Goal: Task Accomplishment & Management: Use online tool/utility

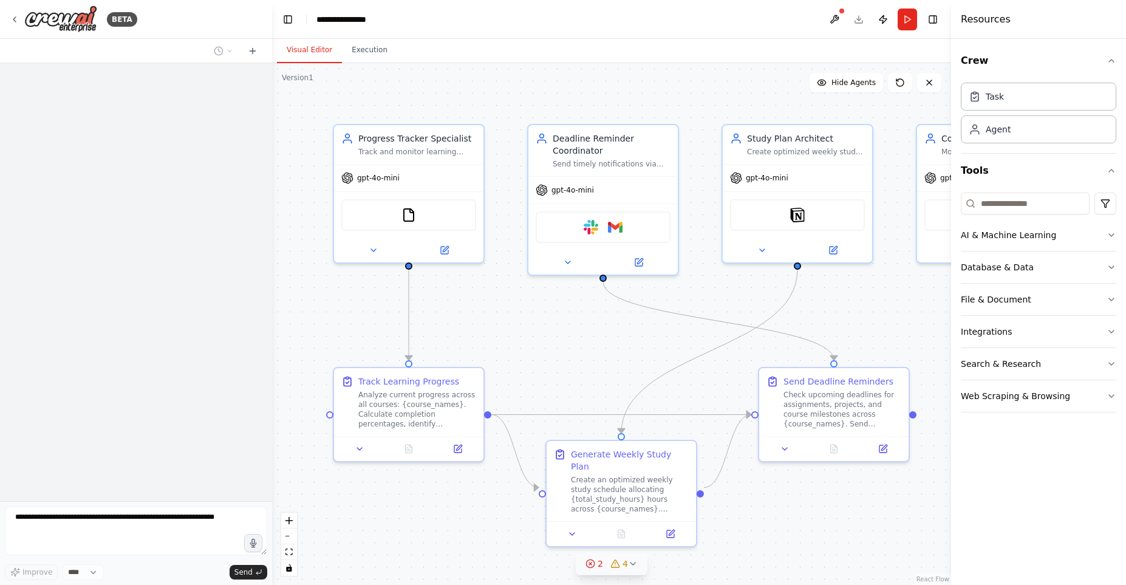
click at [588, 569] on div "2" at bounding box center [594, 564] width 18 height 12
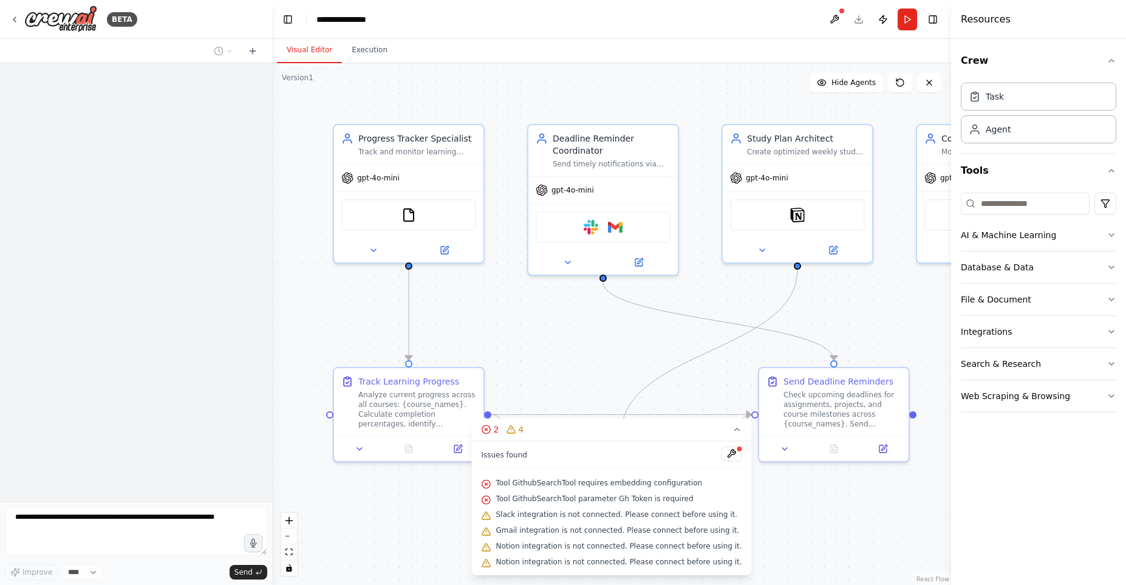
click at [722, 456] on button at bounding box center [732, 453] width 21 height 15
click at [516, 430] on icon at bounding box center [511, 430] width 10 height 10
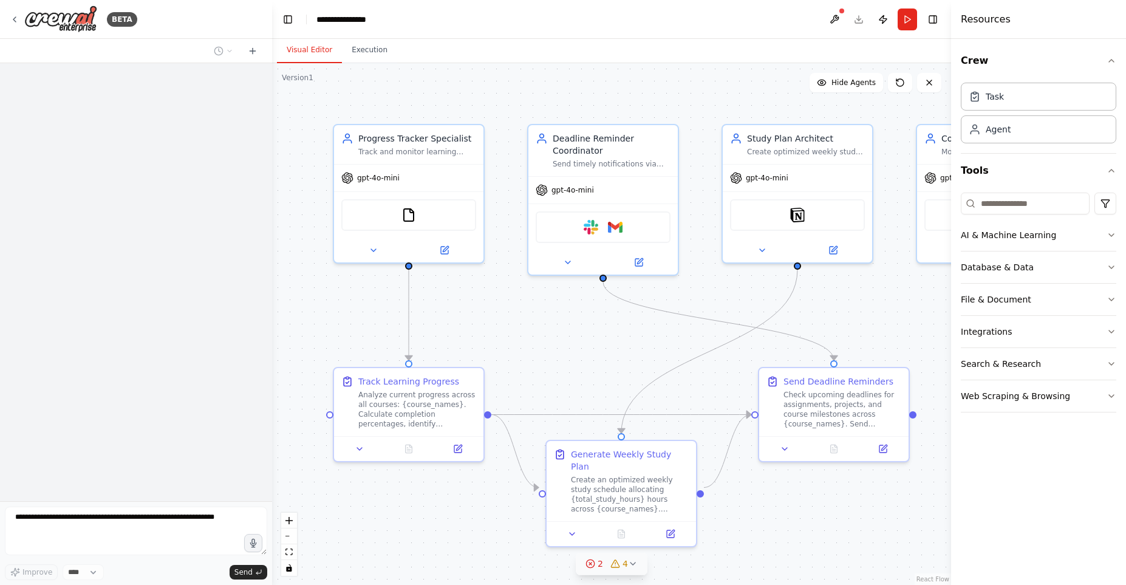
click at [620, 562] on icon at bounding box center [615, 564] width 10 height 10
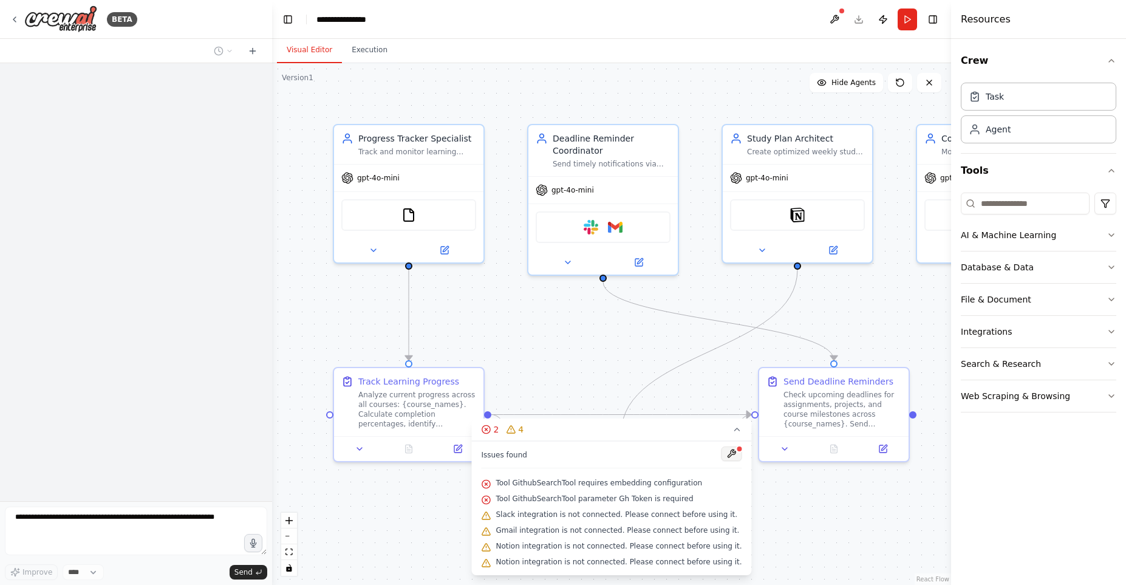
click at [722, 455] on button at bounding box center [732, 453] width 21 height 15
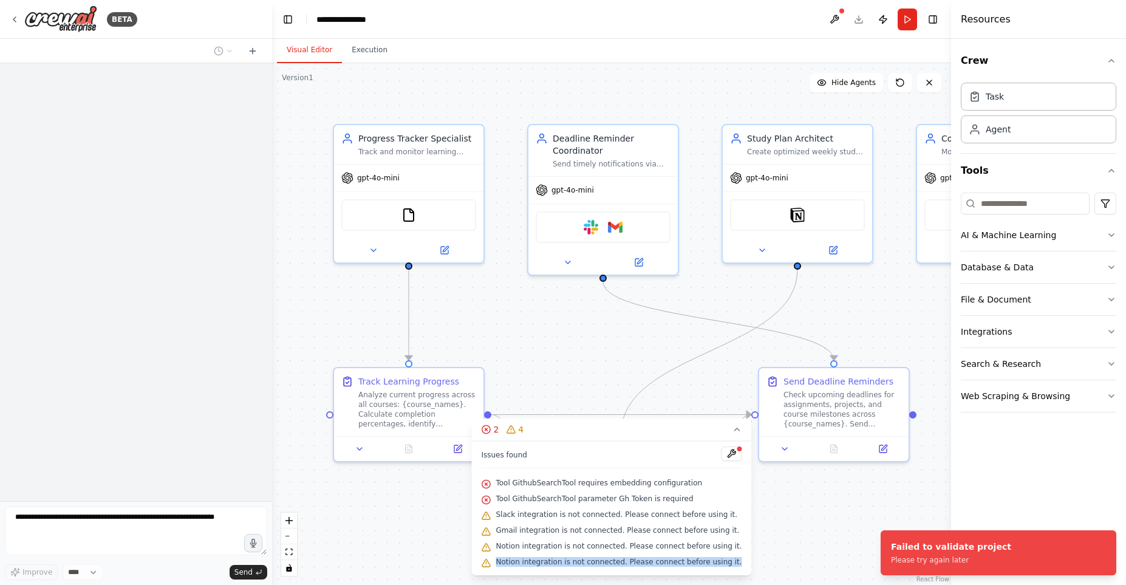
drag, startPoint x: 494, startPoint y: 452, endPoint x: 729, endPoint y: 563, distance: 260.0
click at [729, 563] on div "Issues found Tool GithubSearchTool requires embedding configuration Tool Github…" at bounding box center [611, 508] width 280 height 134
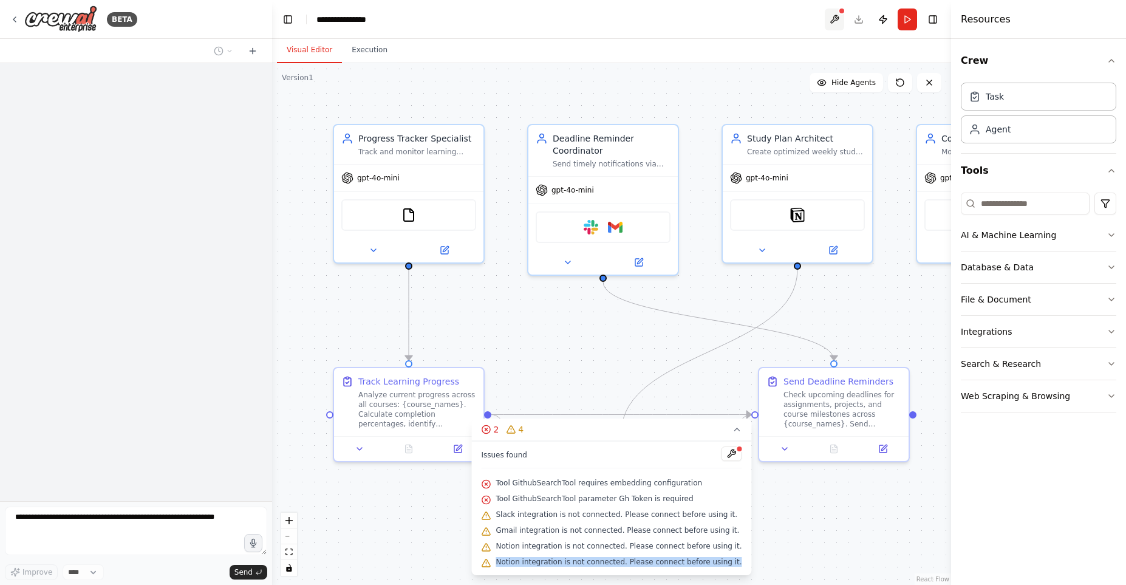
click at [835, 24] on button at bounding box center [834, 20] width 19 height 22
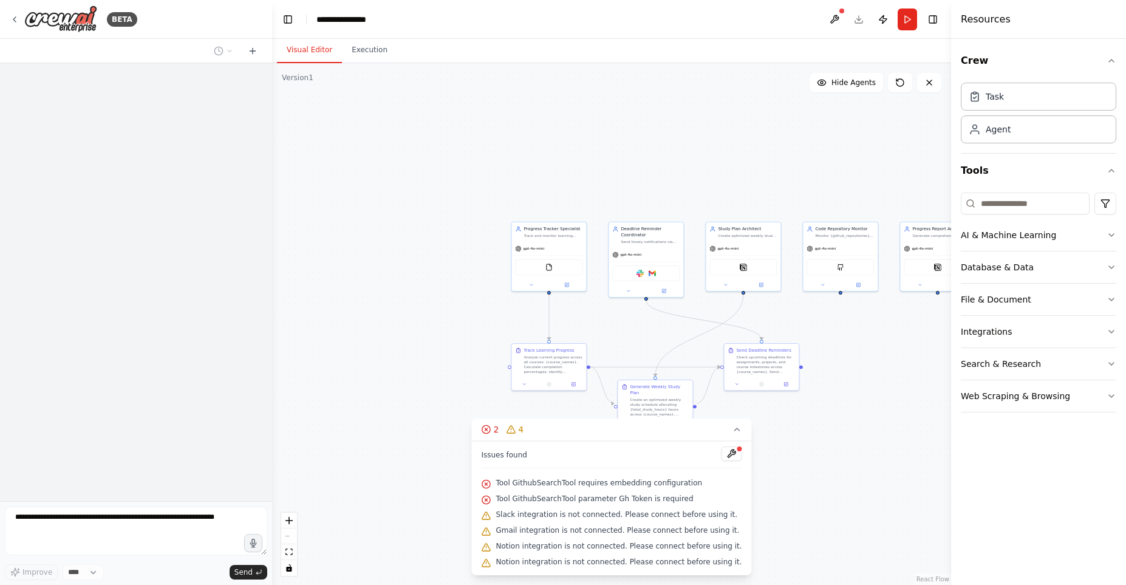
click at [832, 494] on div ".deletable-edge-delete-btn { width: 20px; height: 20px; border: 0px solid #ffff…" at bounding box center [611, 324] width 679 height 522
click at [1112, 364] on icon "button" at bounding box center [1112, 364] width 10 height 10
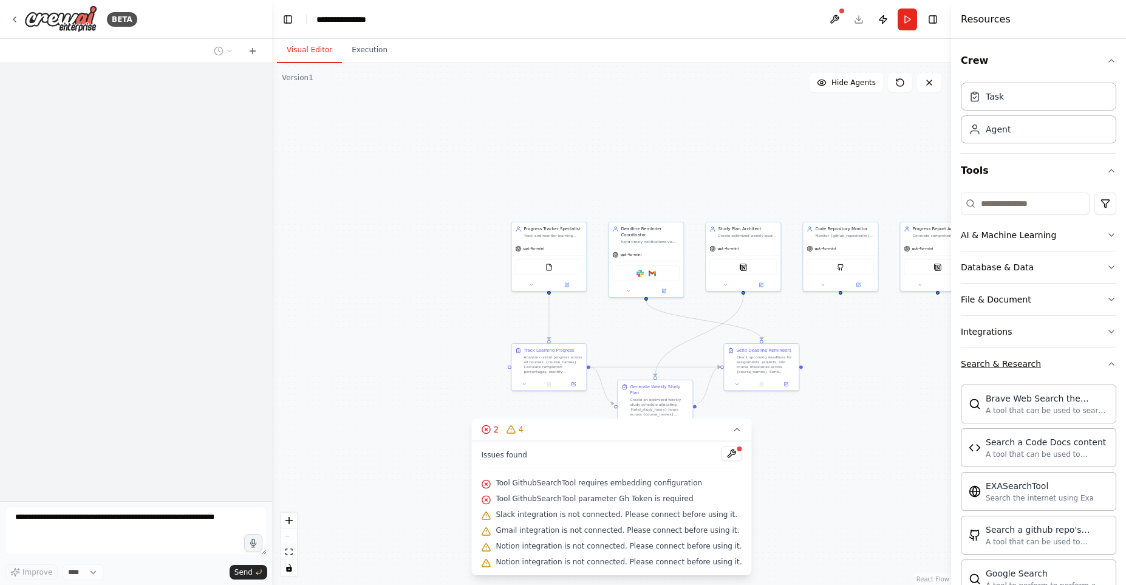
click at [1107, 358] on button "Search & Research" at bounding box center [1038, 364] width 155 height 32
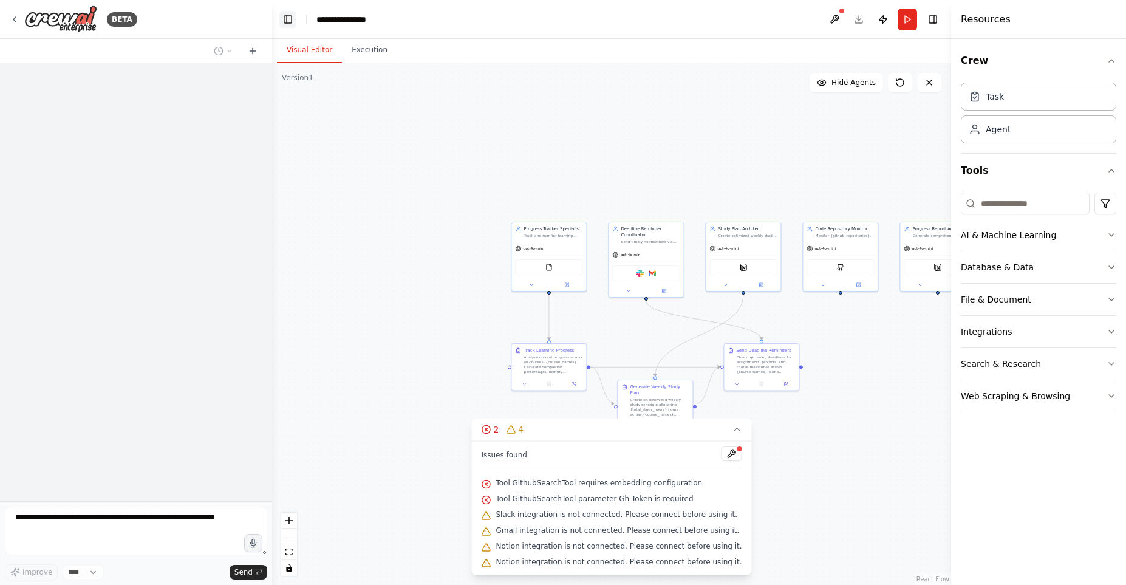
click at [291, 16] on button "Toggle Left Sidebar" at bounding box center [287, 19] width 17 height 17
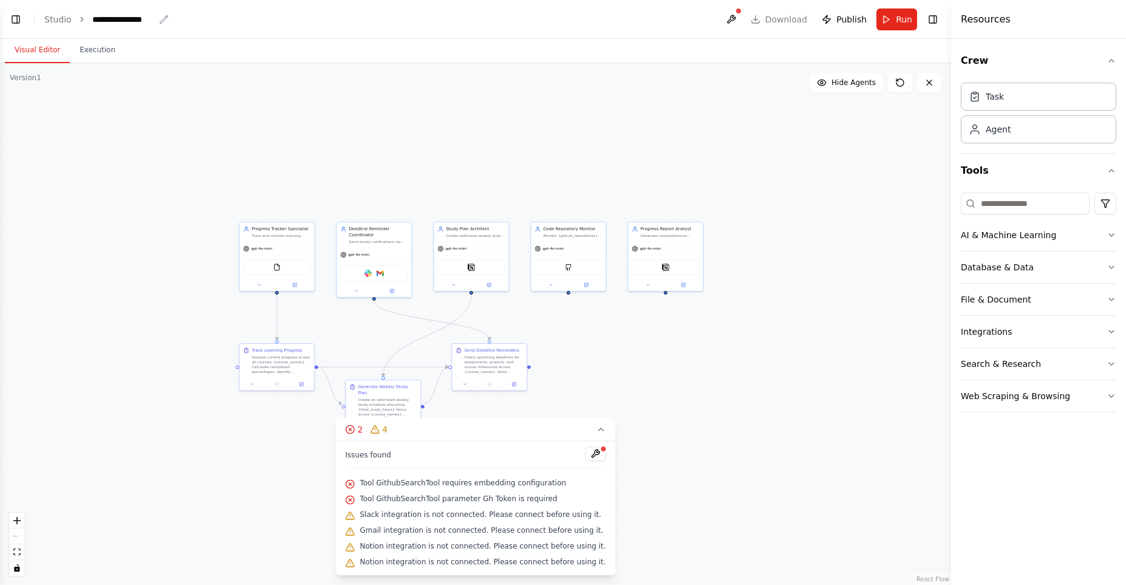
click at [126, 21] on div "**********" at bounding box center [123, 19] width 62 height 12
click at [152, 20] on div "**********" at bounding box center [137, 19] width 91 height 12
click at [88, 55] on button "Execution" at bounding box center [97, 51] width 55 height 26
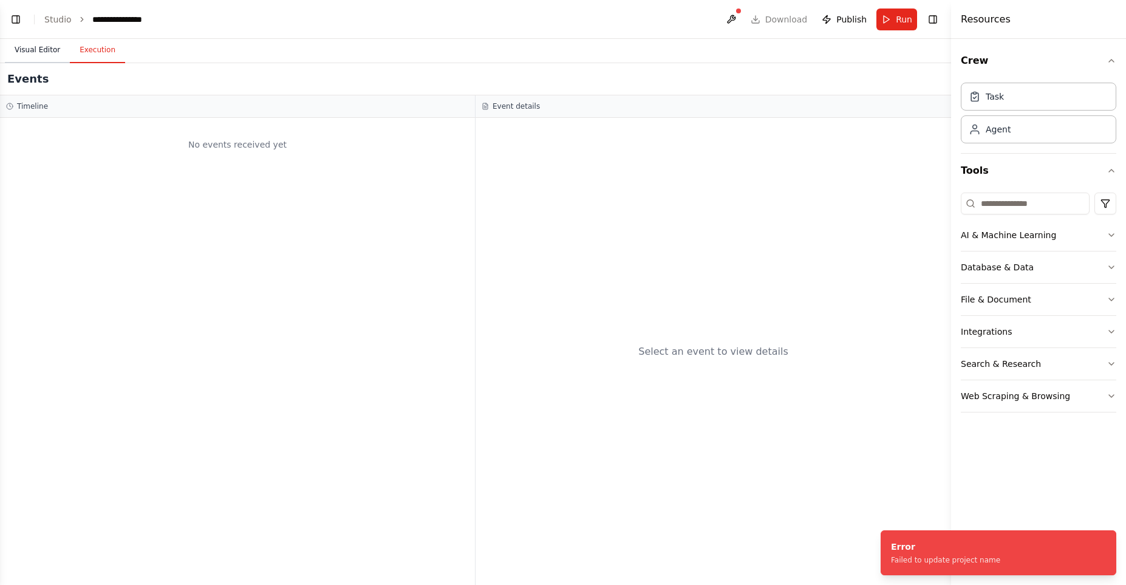
click at [47, 53] on button "Visual Editor" at bounding box center [37, 51] width 65 height 26
click at [83, 53] on button "Execution" at bounding box center [97, 51] width 55 height 26
click at [44, 52] on button "Visual Editor" at bounding box center [37, 51] width 65 height 26
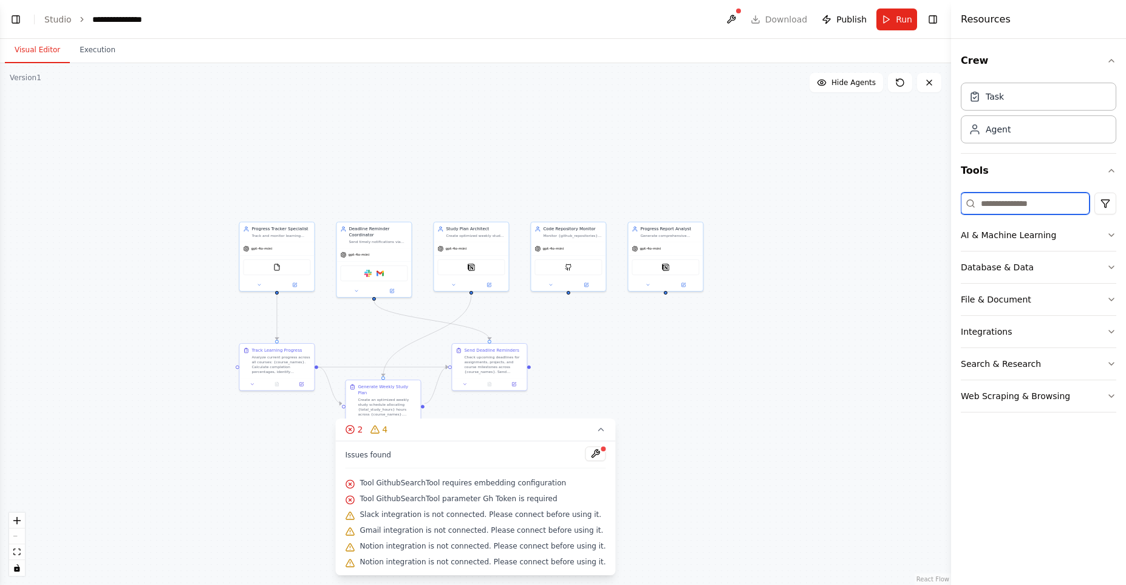
click at [1054, 206] on input at bounding box center [1025, 204] width 129 height 22
click at [1022, 205] on input at bounding box center [1025, 204] width 129 height 22
paste input "**********"
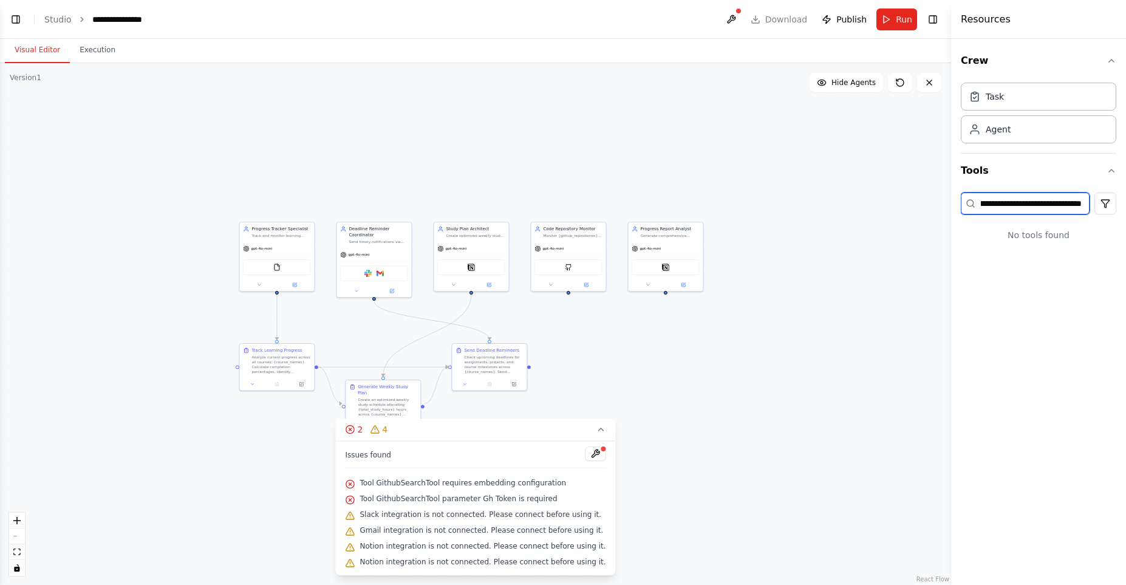
type input "**********"
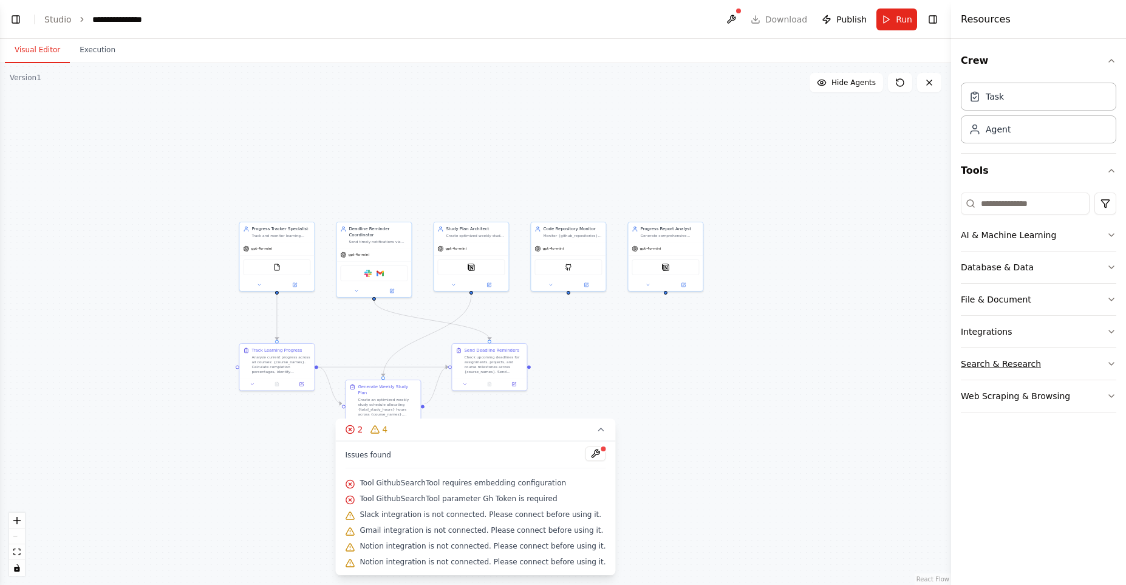
click at [1109, 366] on icon "button" at bounding box center [1112, 364] width 10 height 10
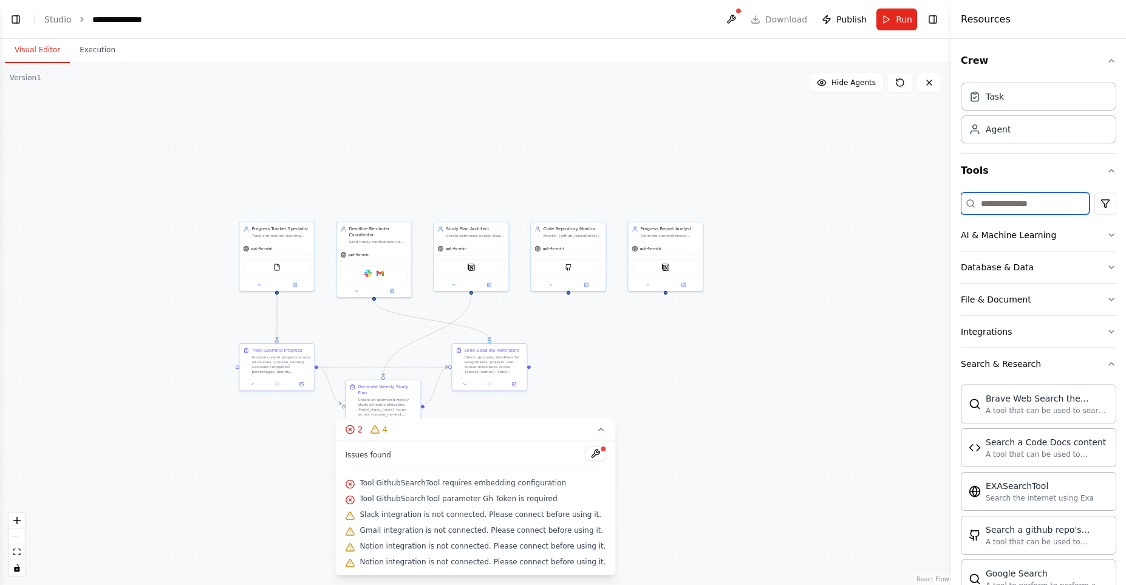
click at [1034, 210] on input at bounding box center [1025, 204] width 129 height 22
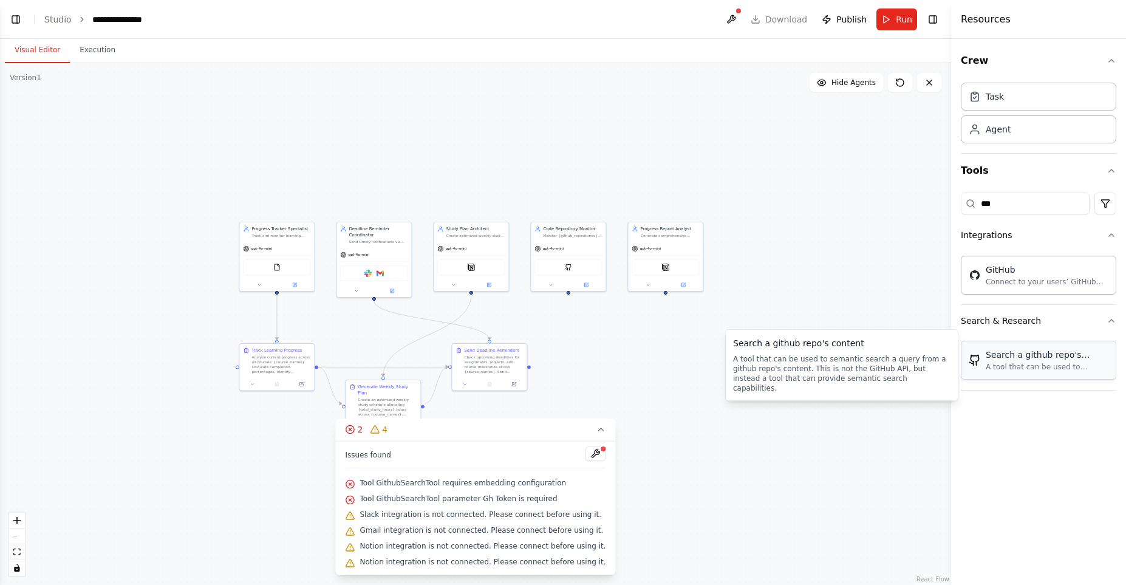
click at [1057, 362] on div "A tool that can be used to semantic search a query from a github repo's content…" at bounding box center [1047, 367] width 123 height 10
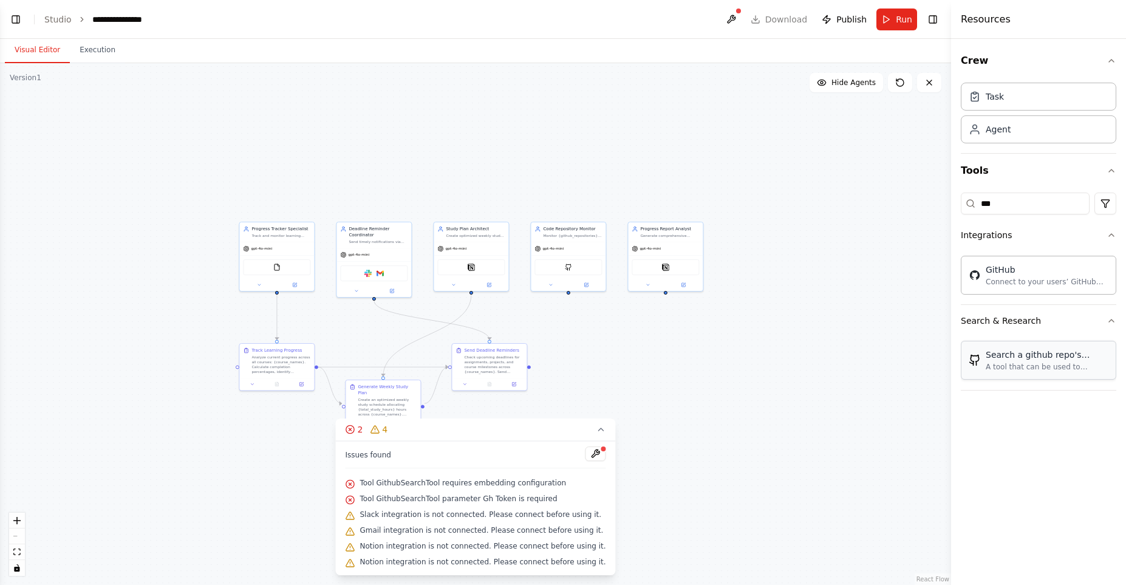
click at [1020, 371] on div "A tool that can be used to semantic search a query from a github repo's content…" at bounding box center [1047, 367] width 123 height 10
click at [1013, 290] on div "GitHub Connect to your users’ GitHub accounts" at bounding box center [1038, 274] width 155 height 39
click at [1033, 278] on div "Connect to your users’ GitHub accounts" at bounding box center [1047, 281] width 123 height 10
click at [1009, 203] on input "***" at bounding box center [1025, 204] width 129 height 22
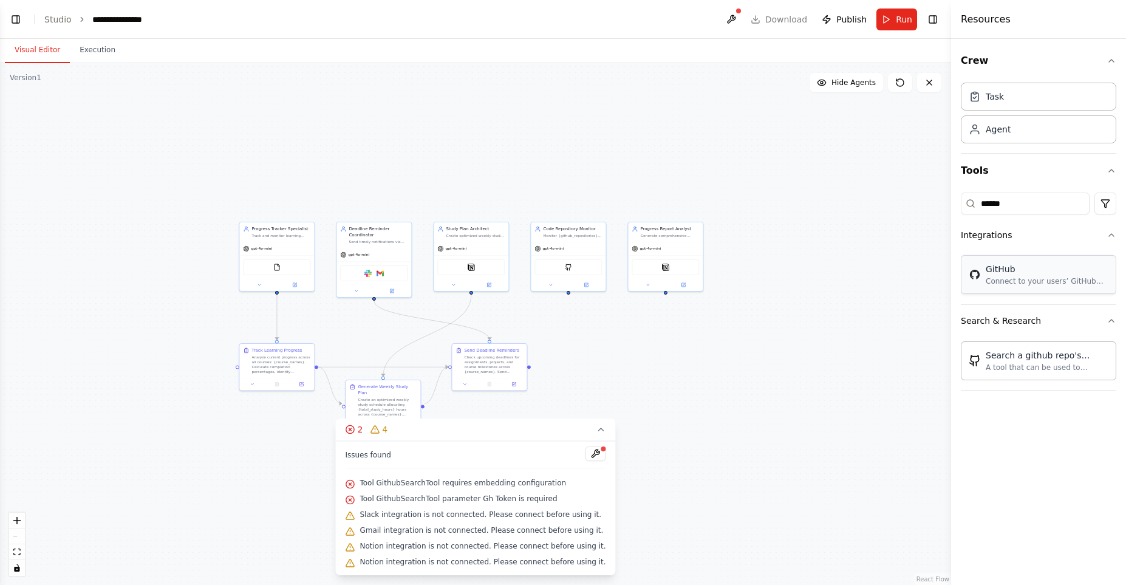
click at [1022, 287] on div "GitHub Connect to your users’ GitHub accounts" at bounding box center [1038, 274] width 155 height 39
drag, startPoint x: 1039, startPoint y: 280, endPoint x: 1063, endPoint y: 276, distance: 24.0
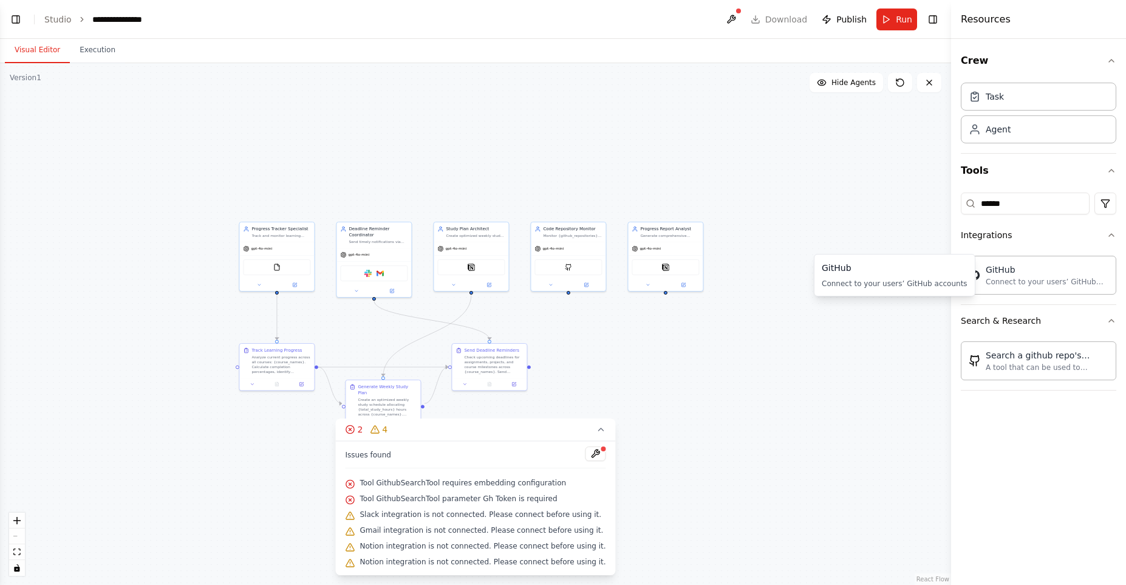
click at [905, 284] on div "Connect to your users’ GitHub accounts" at bounding box center [895, 284] width 146 height 10
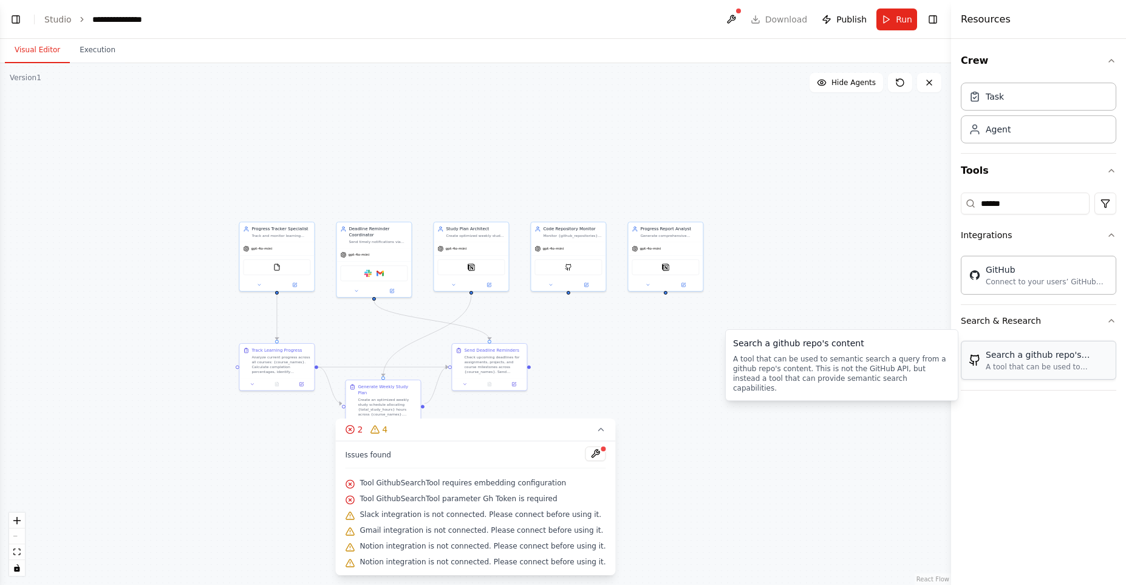
click at [1002, 349] on div "Search a github repo's content" at bounding box center [1047, 355] width 123 height 12
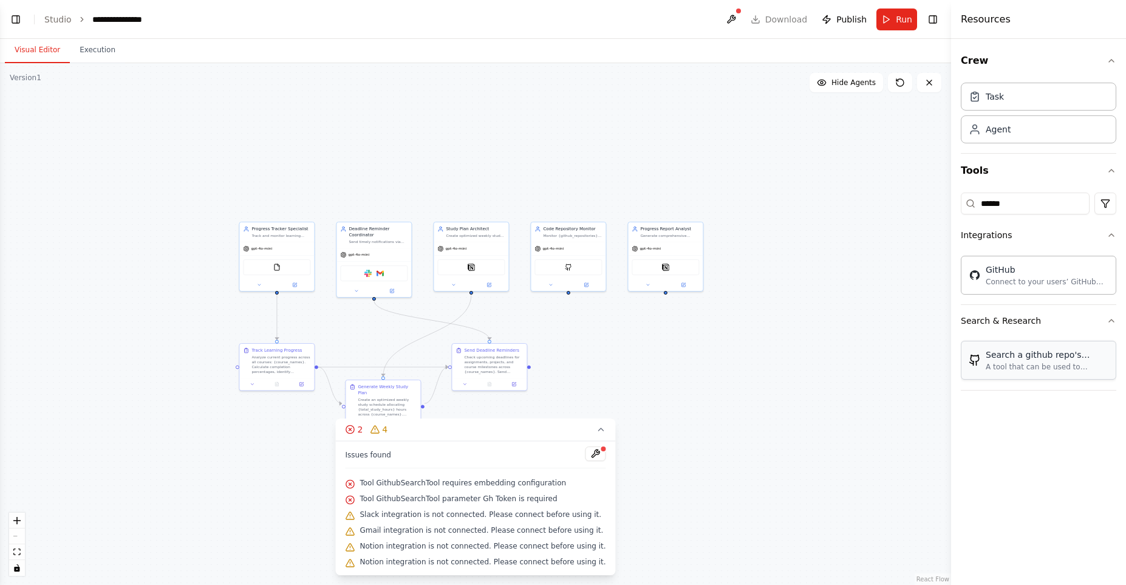
click at [1011, 352] on div "Search a github repo's content" at bounding box center [1047, 355] width 123 height 12
click at [1111, 236] on icon "button" at bounding box center [1112, 235] width 10 height 10
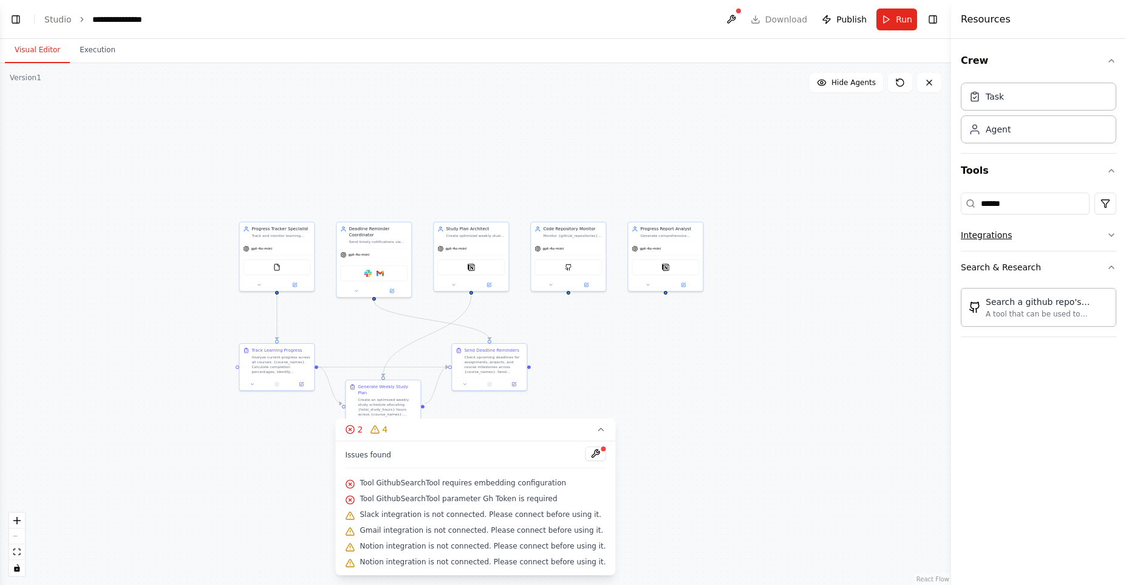
click at [1111, 236] on icon "button" at bounding box center [1112, 235] width 10 height 10
click at [994, 239] on div "Integrations" at bounding box center [986, 235] width 51 height 12
click at [985, 233] on div "Integrations" at bounding box center [986, 235] width 51 height 12
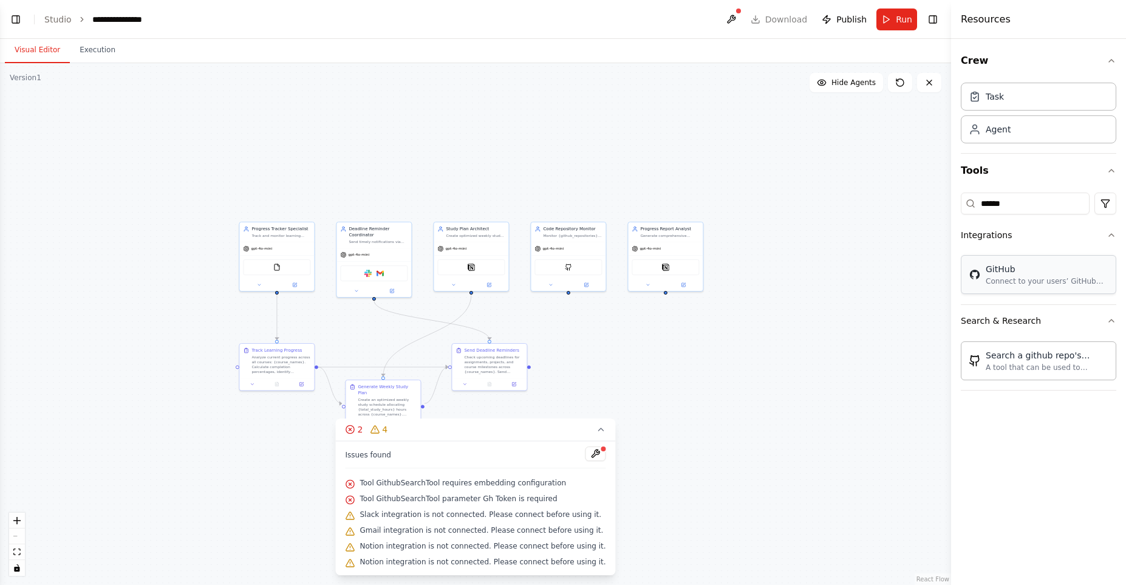
click at [1073, 274] on div "GitHub" at bounding box center [1047, 269] width 123 height 12
click at [1066, 354] on div "Search a github repo's content" at bounding box center [1047, 355] width 123 height 12
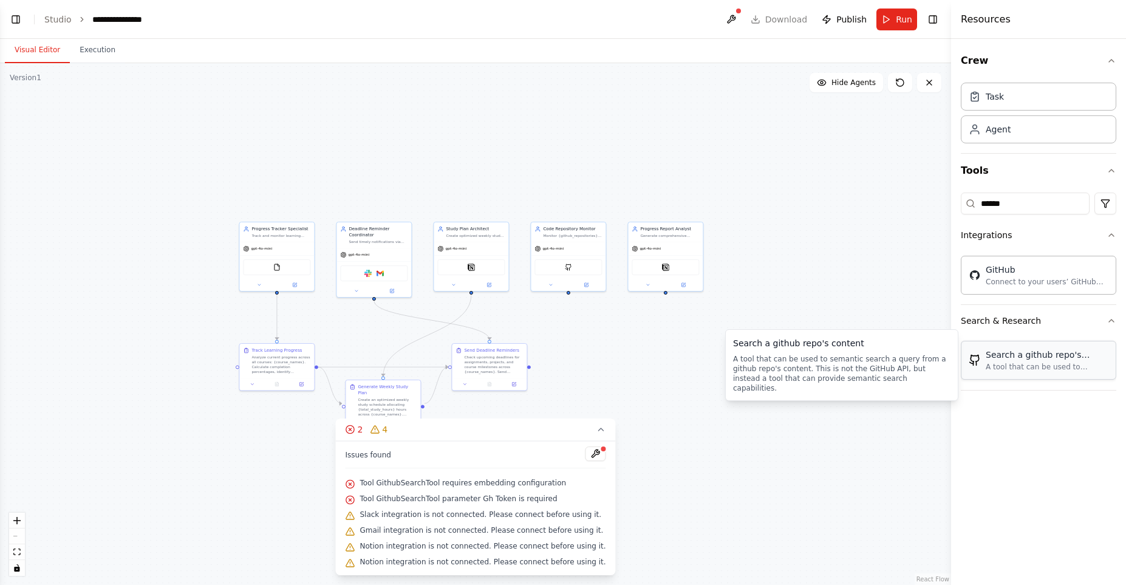
click at [1056, 366] on div "A tool that can be used to semantic search a query from a github repo's content…" at bounding box center [1047, 367] width 123 height 10
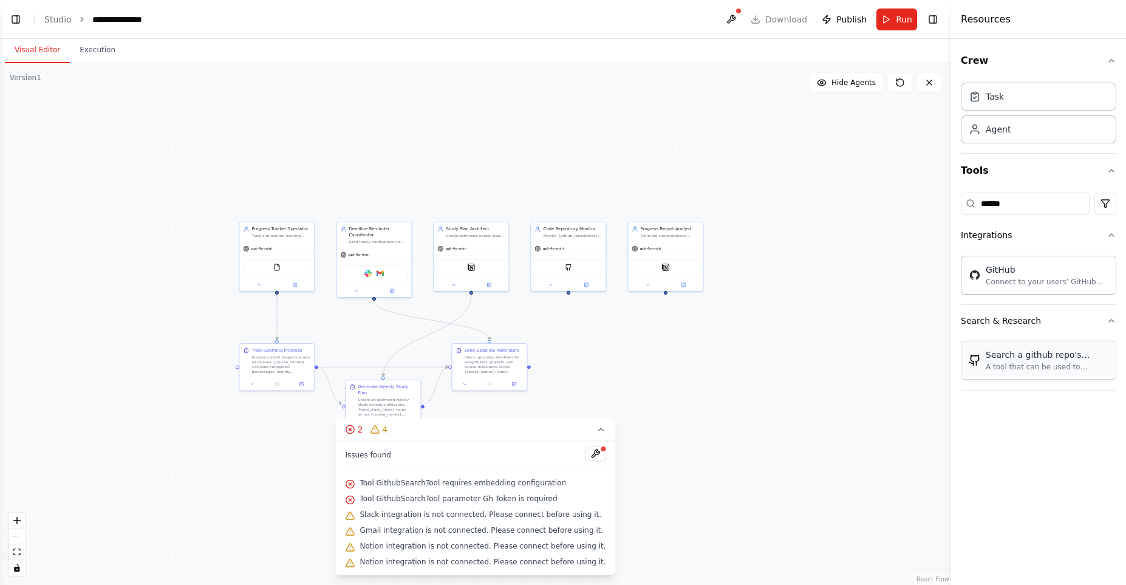
click at [1056, 366] on div "A tool that can be used to semantic search a query from a github repo's content…" at bounding box center [1047, 367] width 123 height 10
drag, startPoint x: 1065, startPoint y: 366, endPoint x: 1025, endPoint y: 268, distance: 105.7
click at [1066, 364] on div "A tool that can be used to semantic search a query from a github repo's content…" at bounding box center [1047, 368] width 123 height 10
click at [1034, 271] on div "GitHub" at bounding box center [1047, 269] width 123 height 12
drag, startPoint x: 1023, startPoint y: 203, endPoint x: 960, endPoint y: 216, distance: 64.0
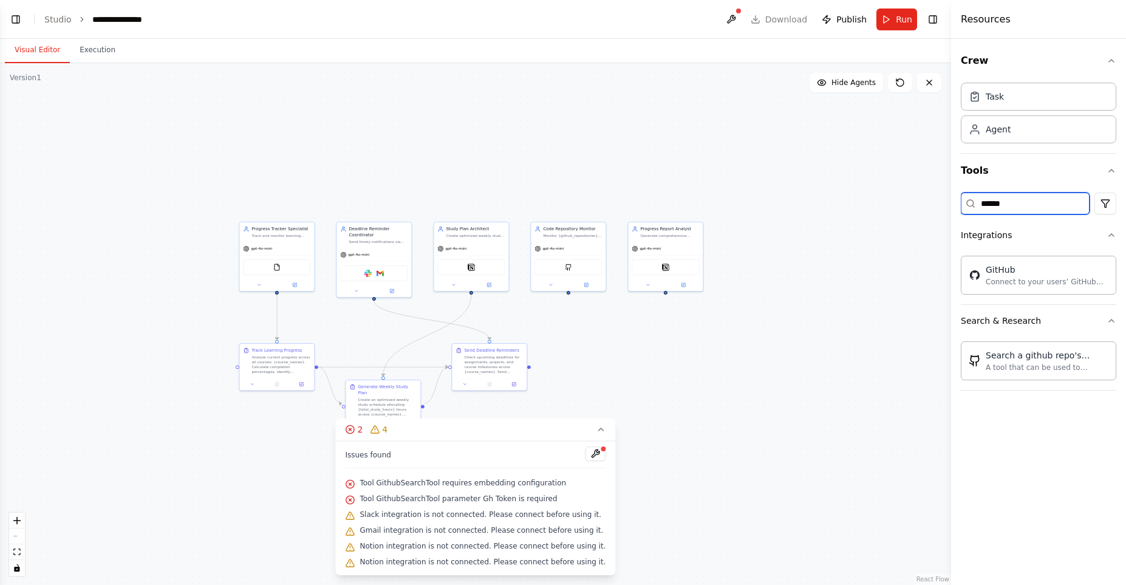
click at [961, 214] on input "******" at bounding box center [1025, 204] width 129 height 22
type input "*"
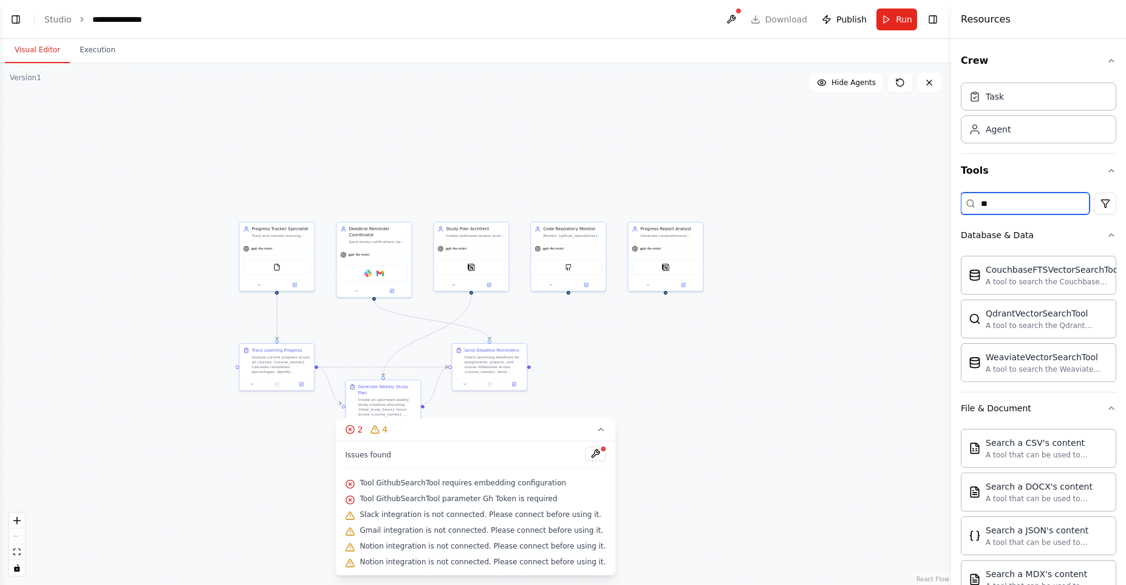
type input "*"
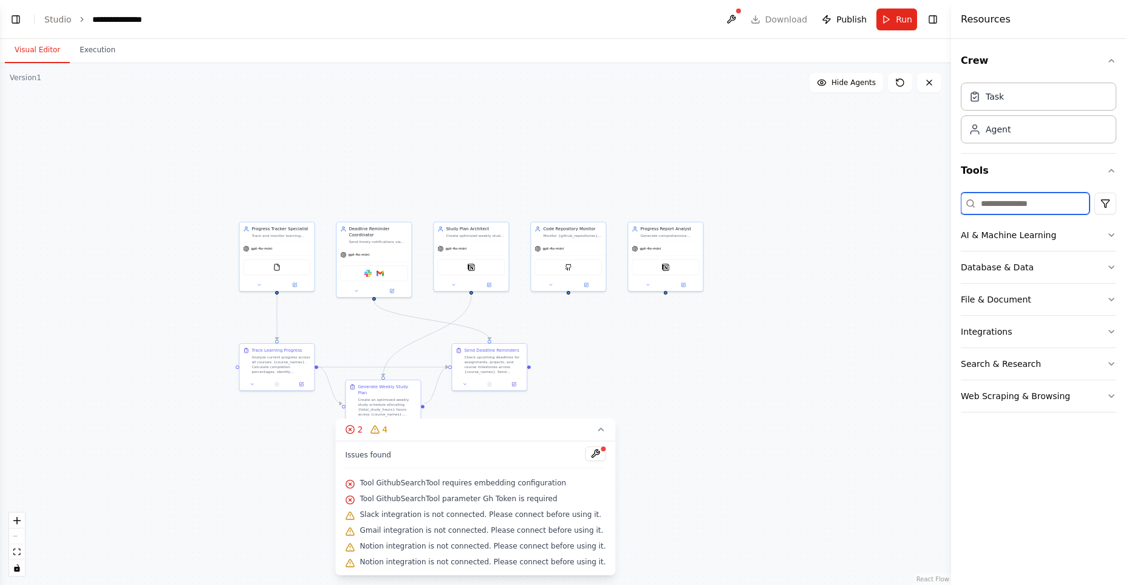
click at [1009, 203] on input at bounding box center [1025, 204] width 129 height 22
paste input "**********"
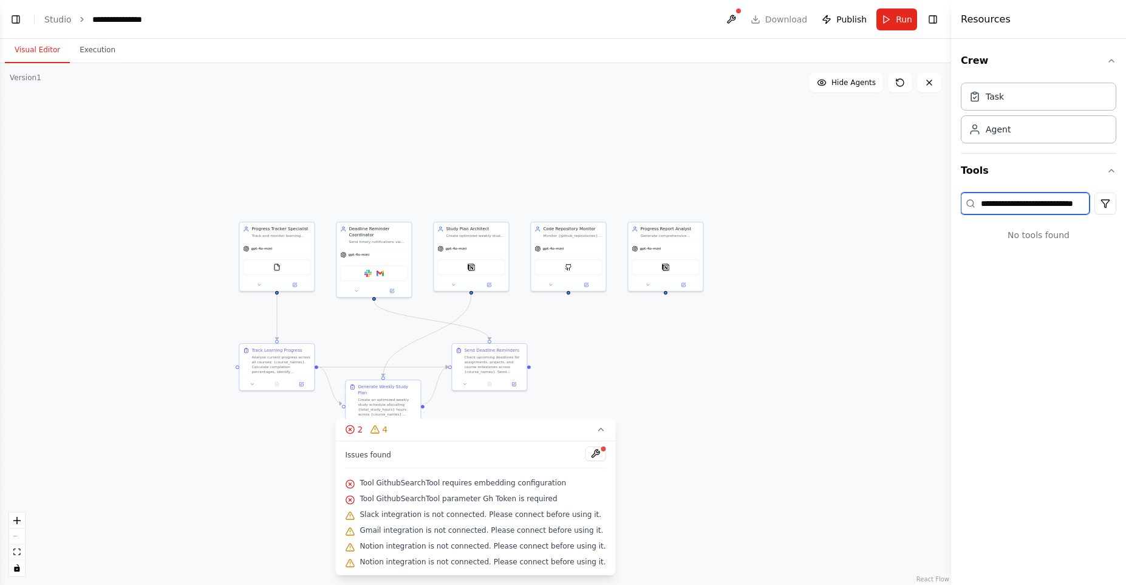
scroll to position [0, 17]
type input "**********"
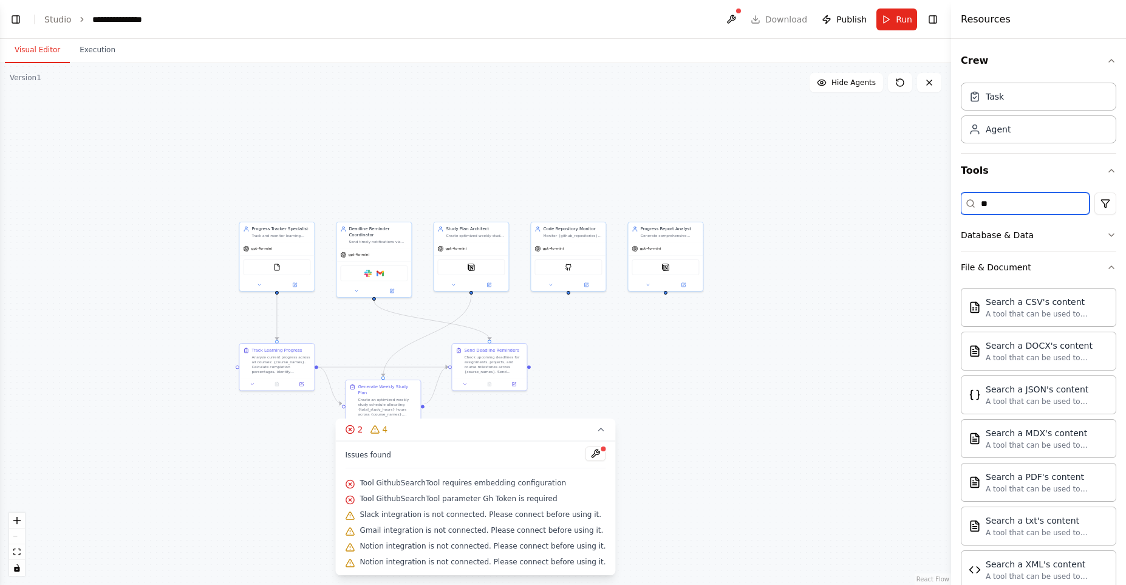
type input "*"
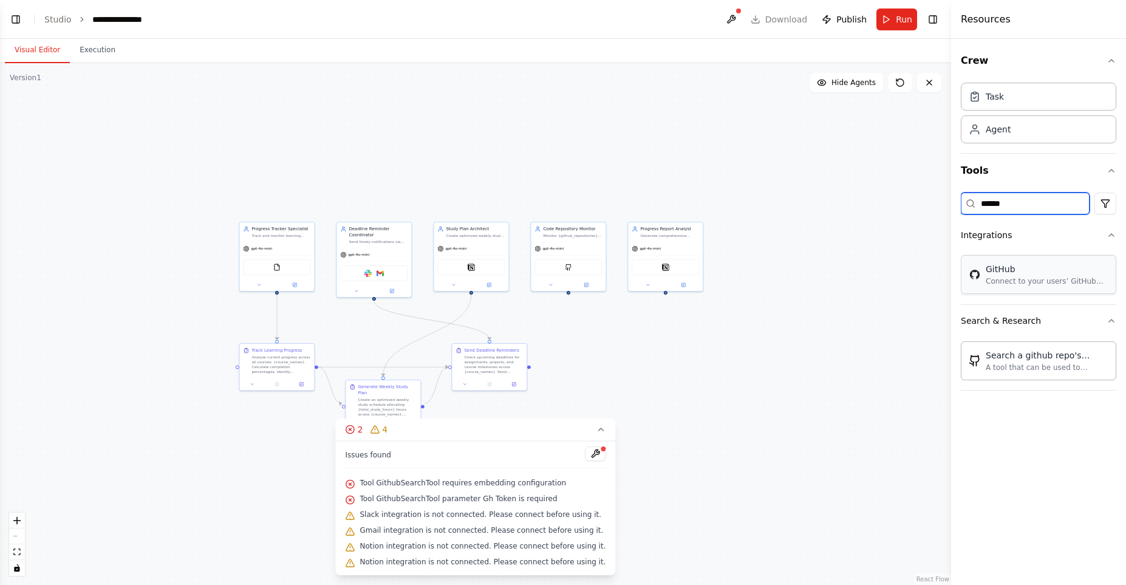
type input "******"
click at [1002, 258] on div "GitHub Connect to your users’ GitHub accounts" at bounding box center [1038, 274] width 155 height 39
click at [1007, 265] on div "GitHub" at bounding box center [1047, 269] width 123 height 12
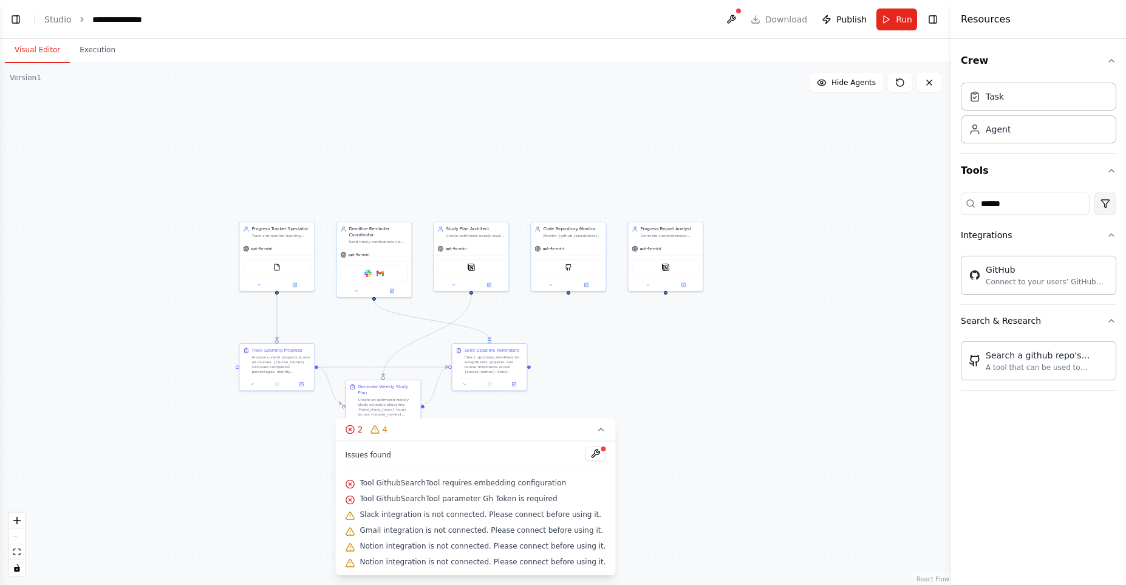
click at [1108, 205] on html "**********" at bounding box center [563, 292] width 1126 height 585
click at [1077, 289] on div "GitHub Connect to your users’ GitHub accounts" at bounding box center [1038, 274] width 155 height 39
click at [1042, 386] on div "Search a github repo's content A tool that can be used to semantic search a que…" at bounding box center [1038, 362] width 155 height 53
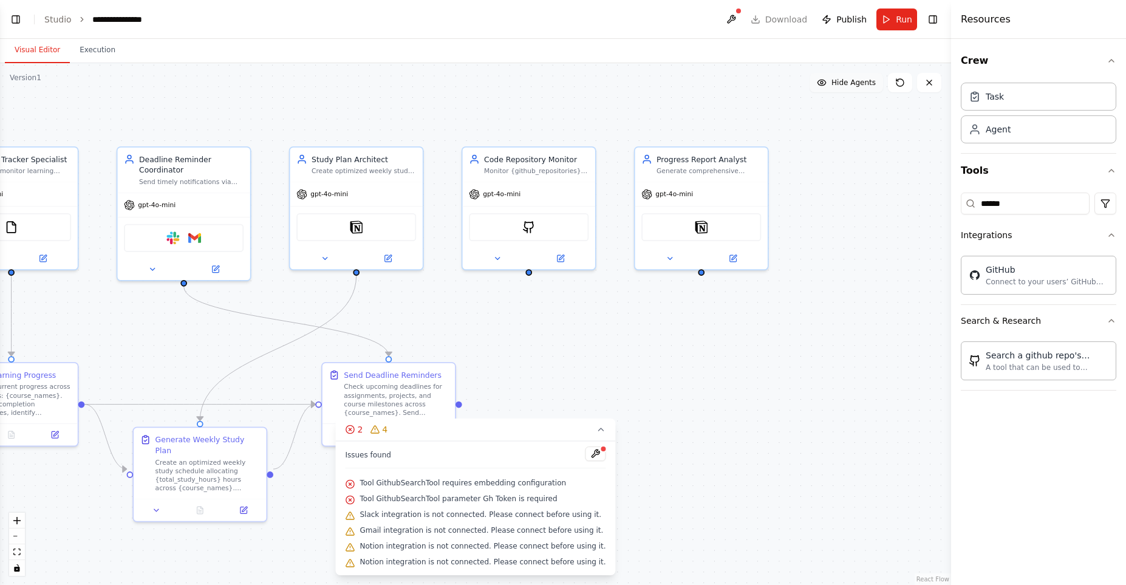
click at [825, 81] on icon at bounding box center [822, 83] width 10 height 10
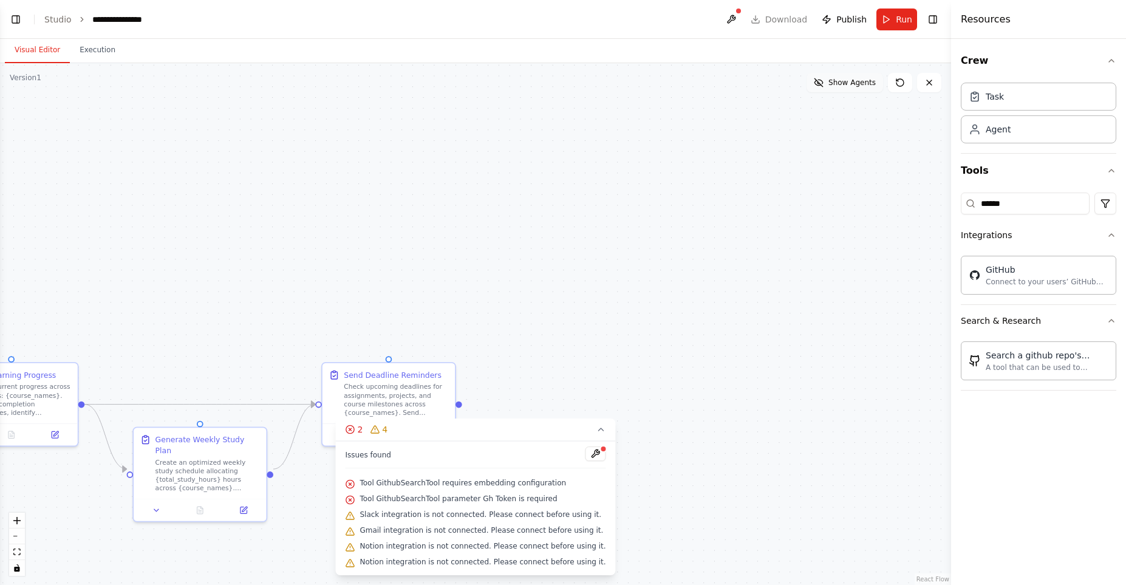
click at [824, 81] on icon at bounding box center [819, 83] width 10 height 10
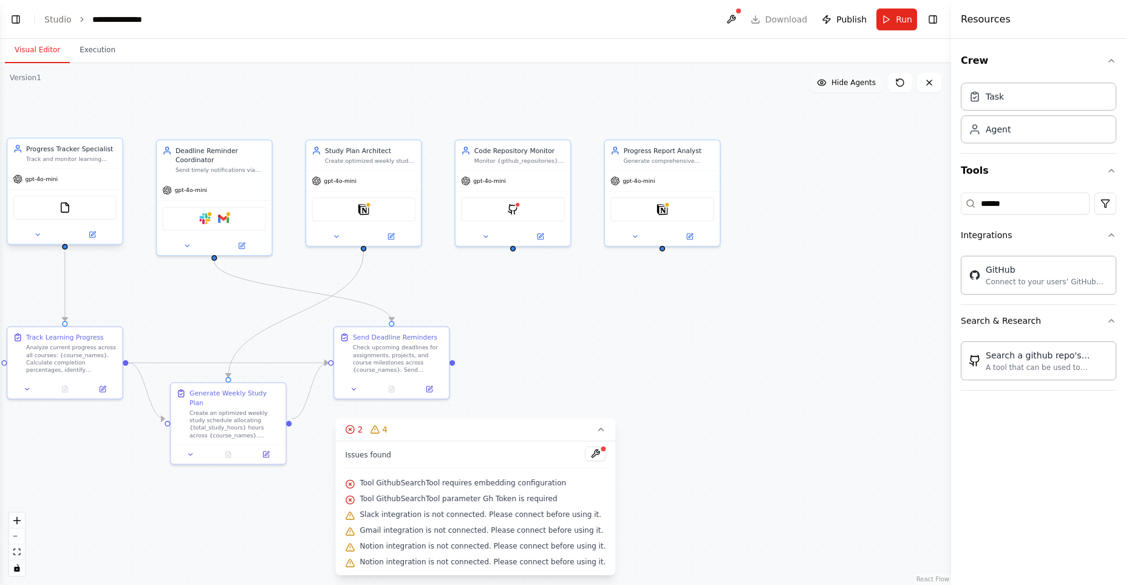
click at [78, 154] on div "Progress Tracker Specialist Track and monitor learning progress across multiple…" at bounding box center [71, 153] width 90 height 19
click at [483, 154] on div "Code Repository Monitor Monitor {github_repositories} for code commits, run aut…" at bounding box center [519, 153] width 90 height 19
click at [485, 237] on icon at bounding box center [485, 234] width 7 height 7
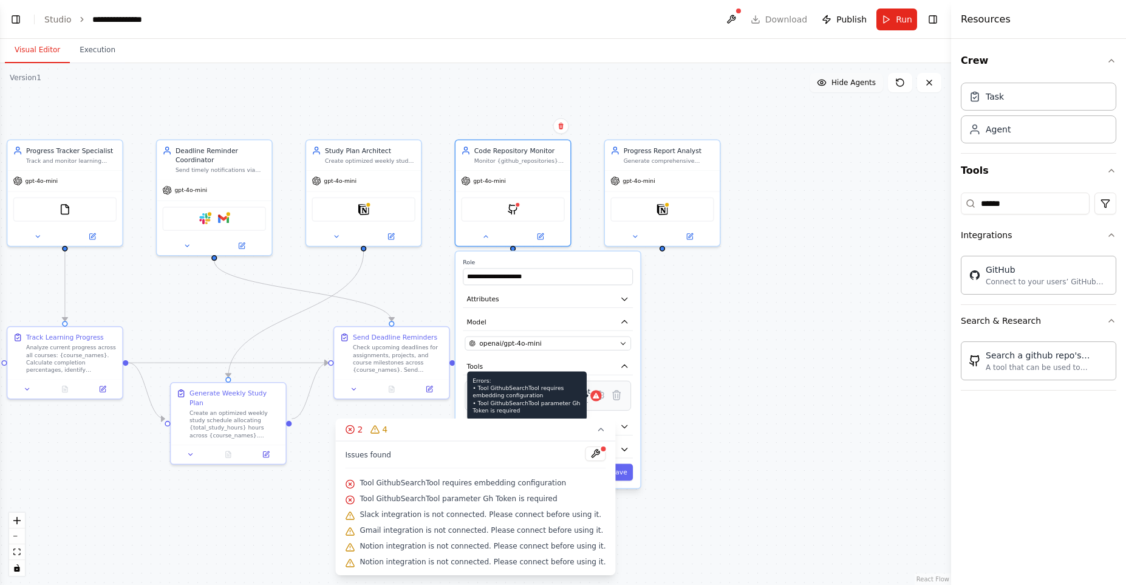
click at [590, 393] on div at bounding box center [595, 395] width 11 height 11
click at [559, 397] on div "A tool that can be used to semantic search a query from a github repo's content…" at bounding box center [540, 400] width 101 height 7
click at [593, 398] on icon at bounding box center [596, 395] width 6 height 5
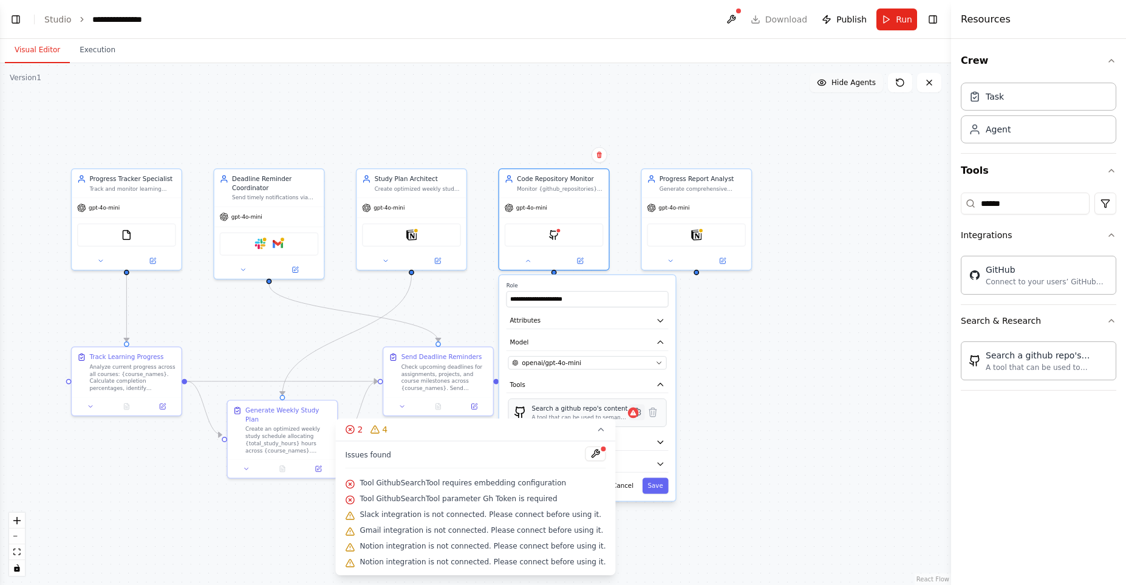
click at [635, 417] on icon at bounding box center [637, 412] width 11 height 11
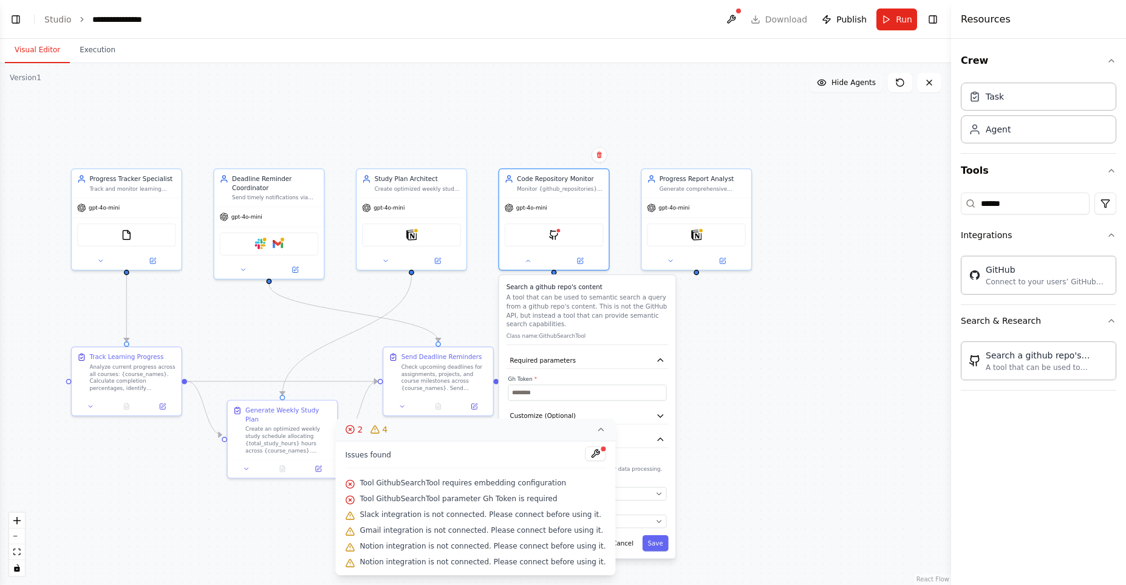
click at [596, 432] on icon at bounding box center [601, 430] width 10 height 10
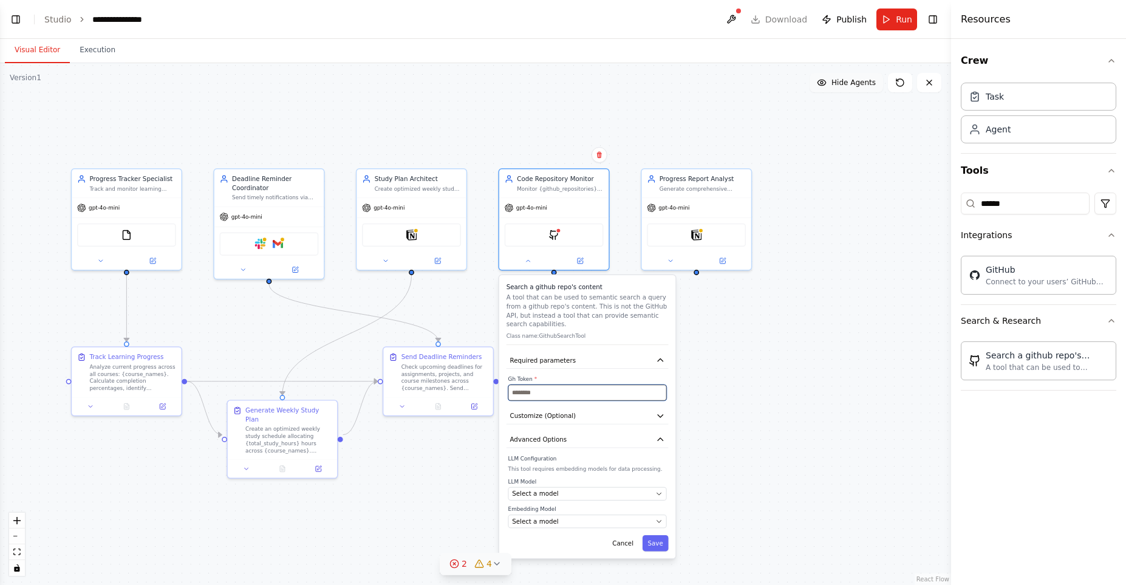
drag, startPoint x: 583, startPoint y: 393, endPoint x: 723, endPoint y: 366, distance: 142.2
click at [583, 392] on input "text" at bounding box center [587, 392] width 159 height 16
paste input "**********"
type input "**********"
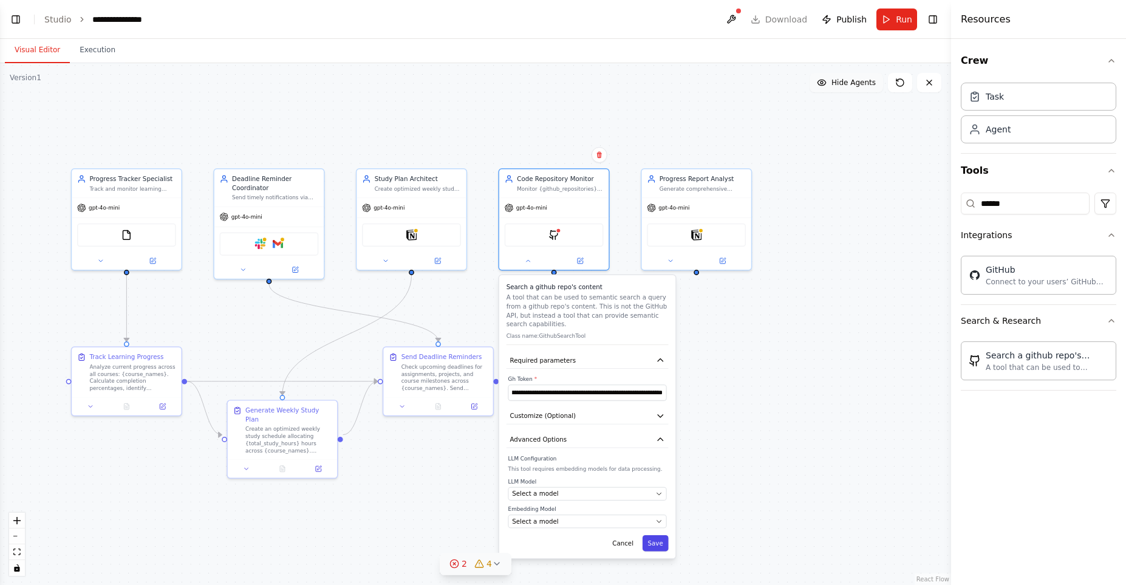
click at [657, 548] on button "Save" at bounding box center [656, 543] width 26 height 16
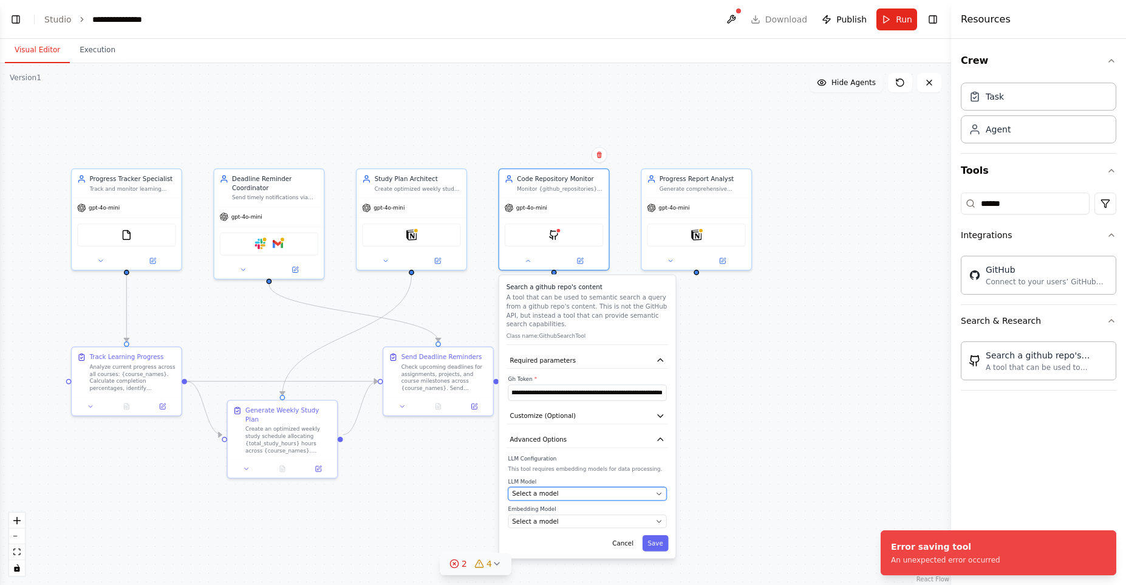
click at [626, 498] on div "Select a model" at bounding box center [582, 493] width 140 height 9
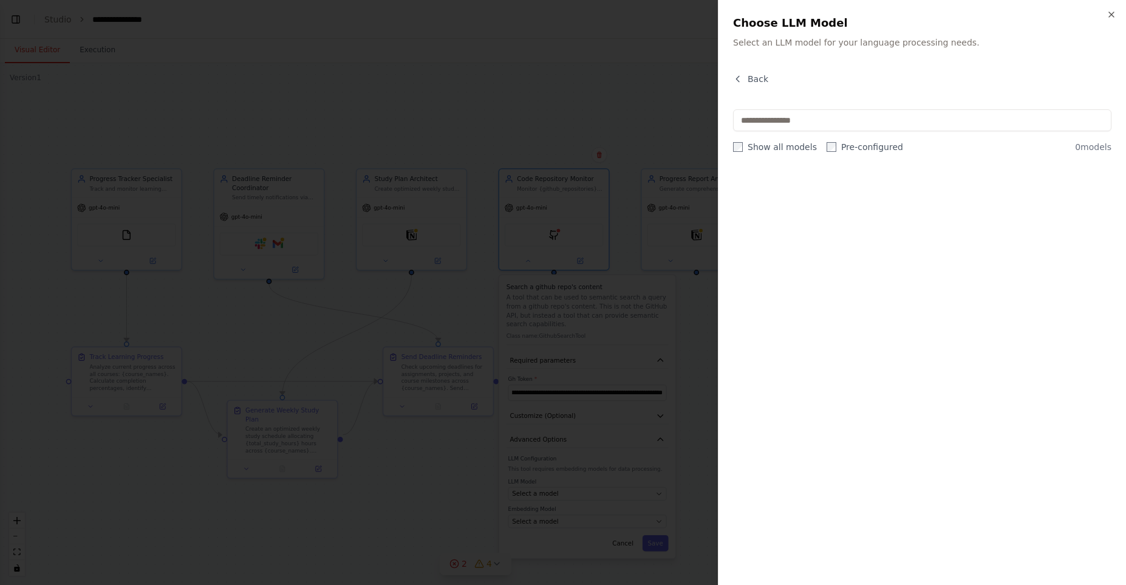
click at [1116, 18] on div "Close Choose LLM Model Select an LLM model for your language processing needs. …" at bounding box center [922, 292] width 408 height 585
click at [1112, 12] on icon "button" at bounding box center [1112, 15] width 10 height 10
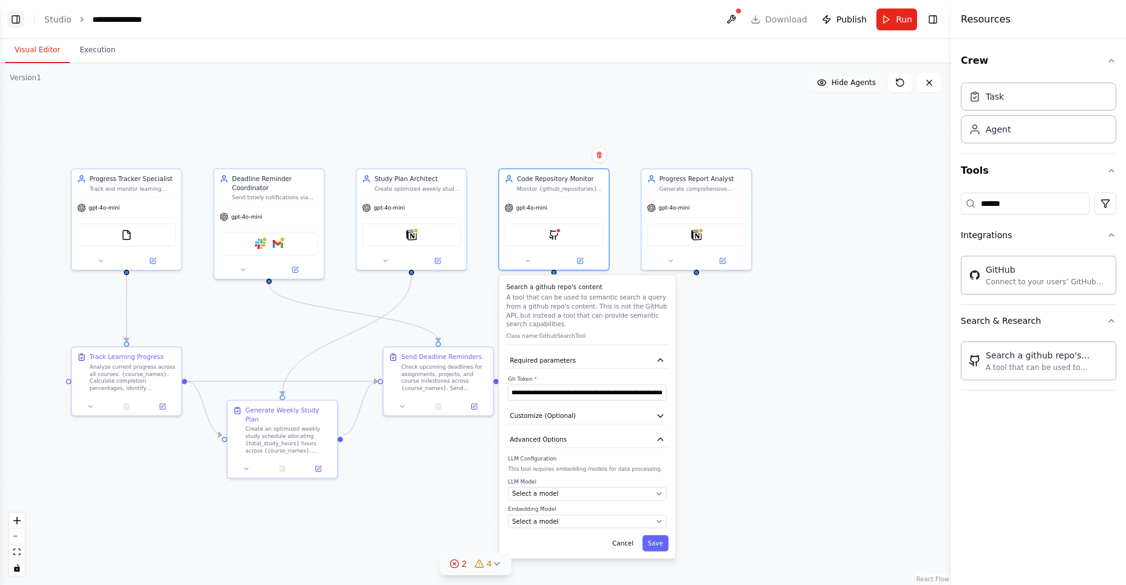
click at [19, 26] on button "Toggle Left Sidebar" at bounding box center [15, 19] width 17 height 17
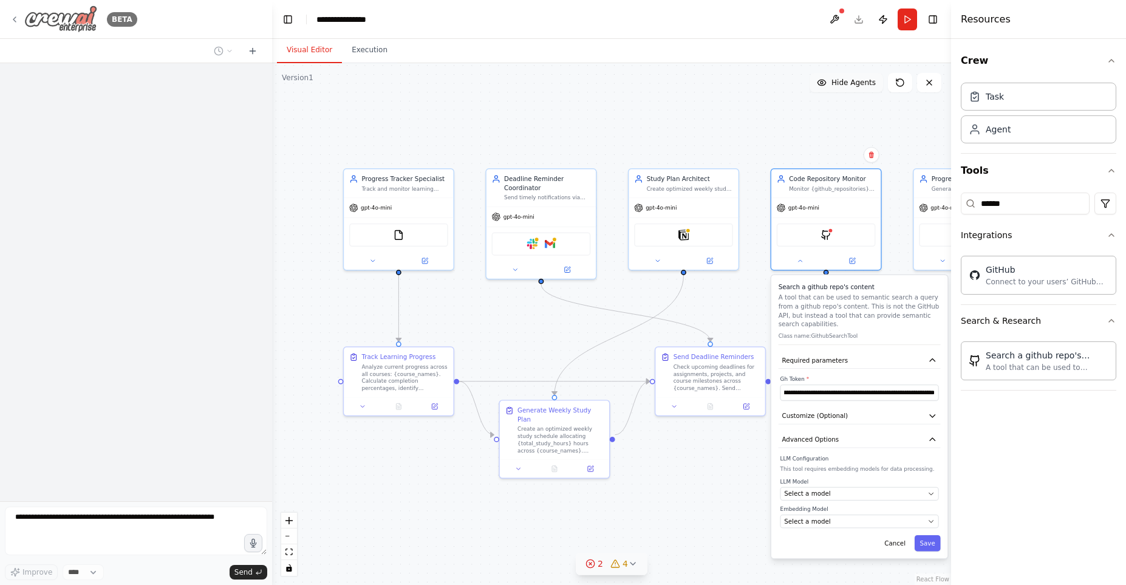
click at [15, 22] on icon at bounding box center [15, 20] width 10 height 10
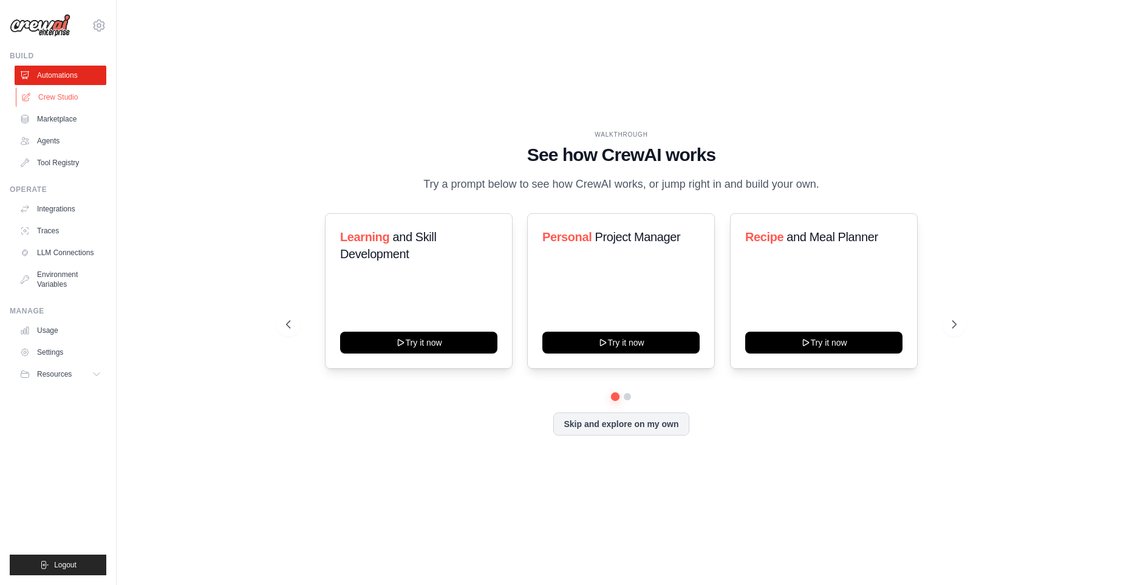
click at [72, 95] on link "Crew Studio" at bounding box center [62, 96] width 92 height 19
click at [627, 434] on button "Skip and explore on my own" at bounding box center [620, 422] width 135 height 23
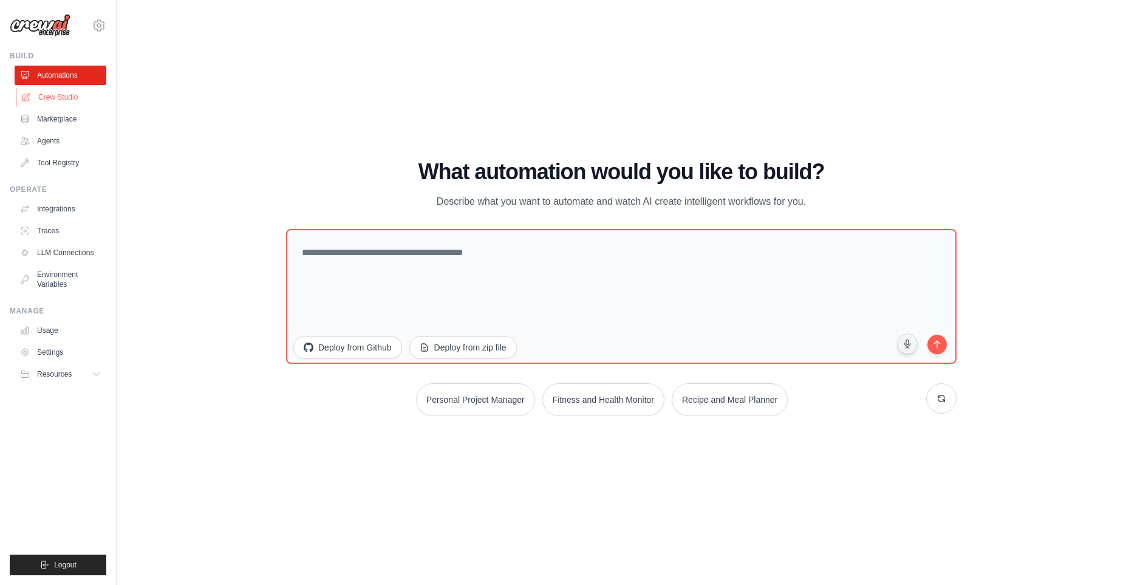
click at [70, 103] on link "Crew Studio" at bounding box center [62, 96] width 92 height 19
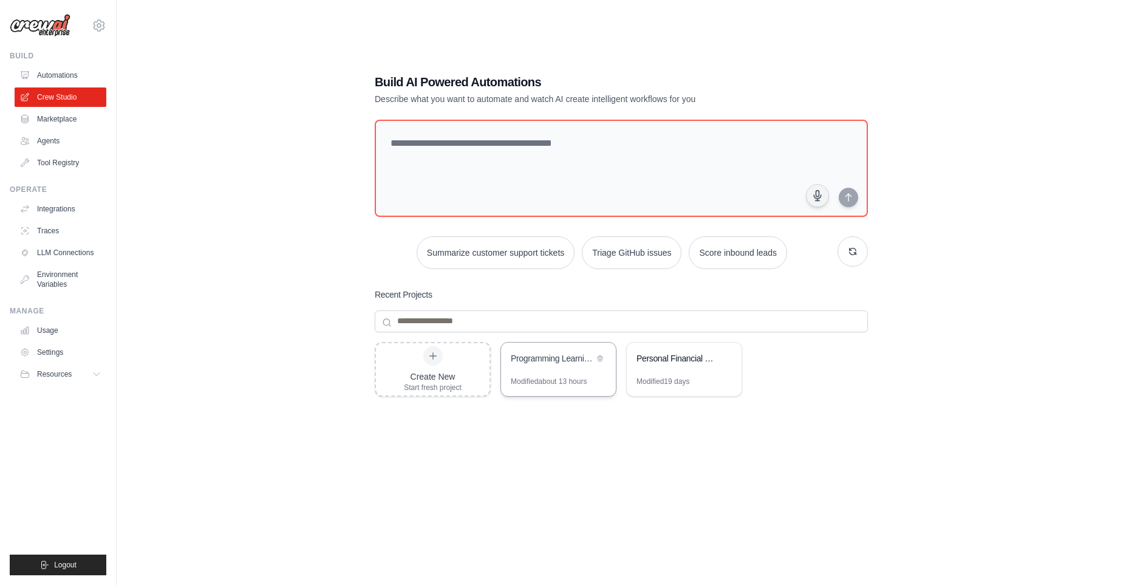
click at [514, 377] on div "Modified about 13 hours" at bounding box center [549, 382] width 76 height 10
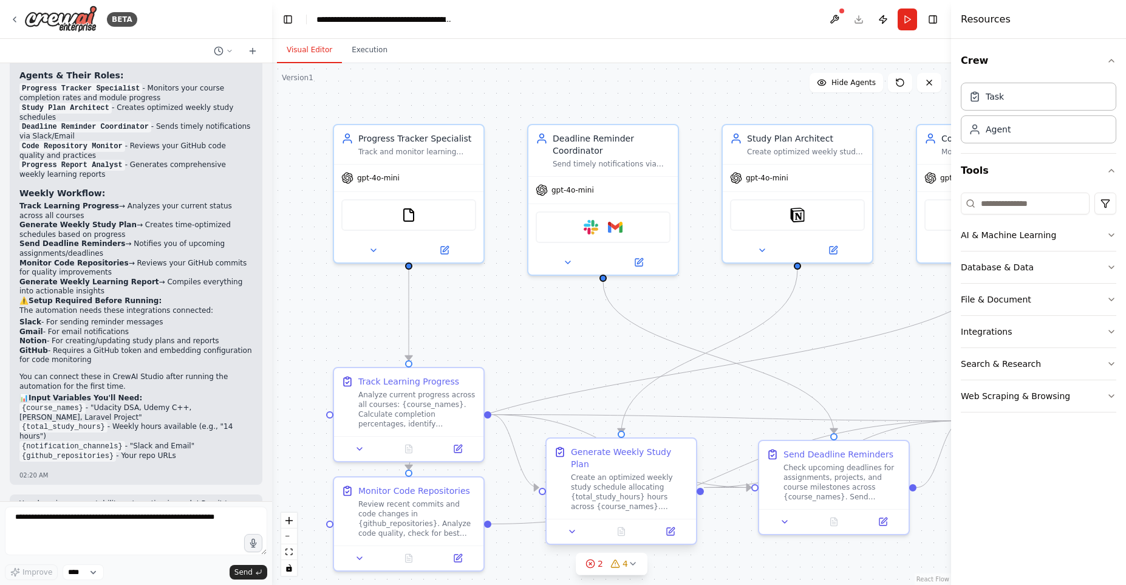
scroll to position [1647, 0]
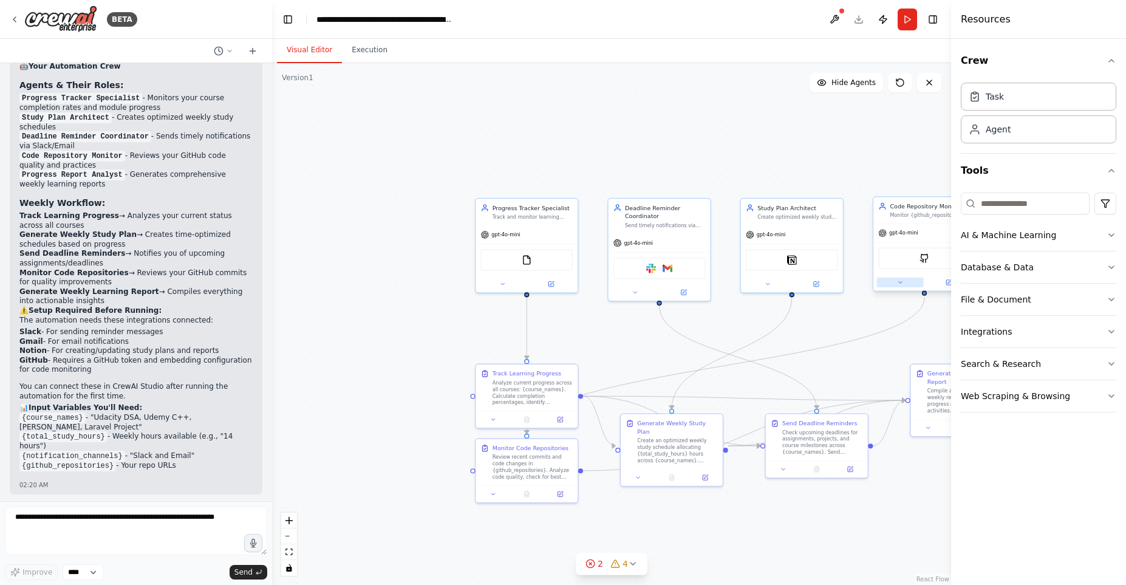
click at [904, 284] on button at bounding box center [900, 283] width 47 height 10
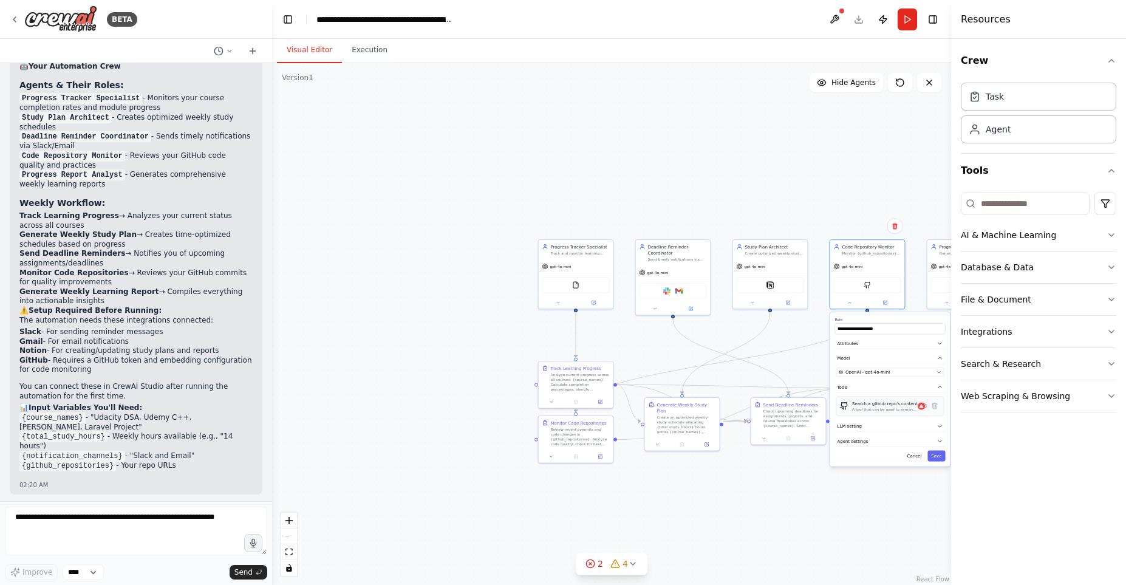
click at [924, 408] on icon at bounding box center [923, 405] width 5 height 5
click at [865, 394] on input "text" at bounding box center [890, 392] width 108 height 11
click at [859, 393] on input "text" at bounding box center [890, 392] width 108 height 11
paste input "**********"
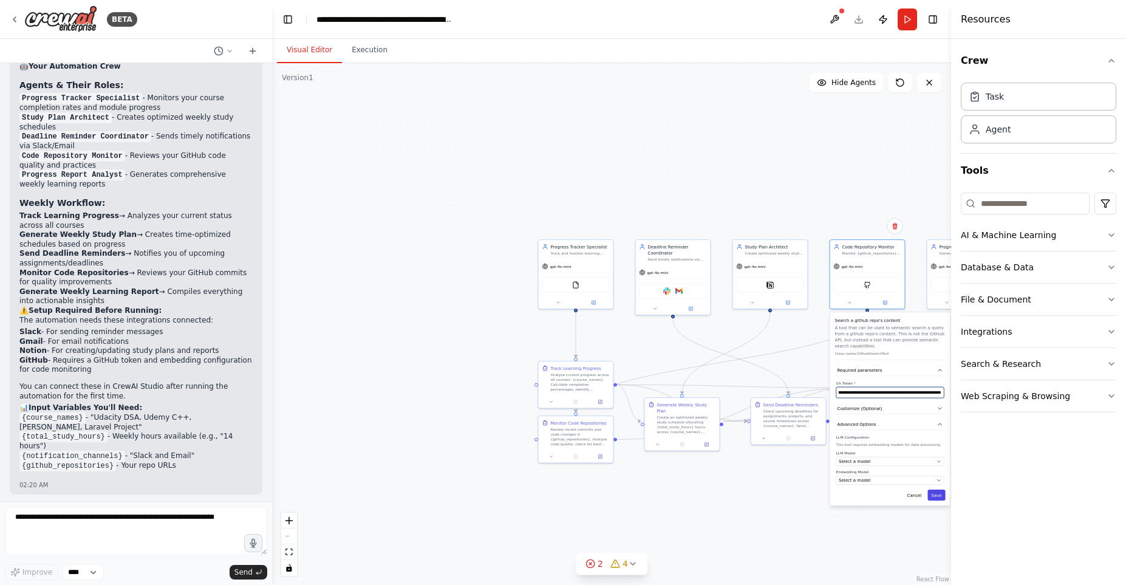
type input "**********"
click at [944, 497] on button "Save" at bounding box center [936, 495] width 18 height 11
click at [876, 409] on button at bounding box center [869, 406] width 21 height 7
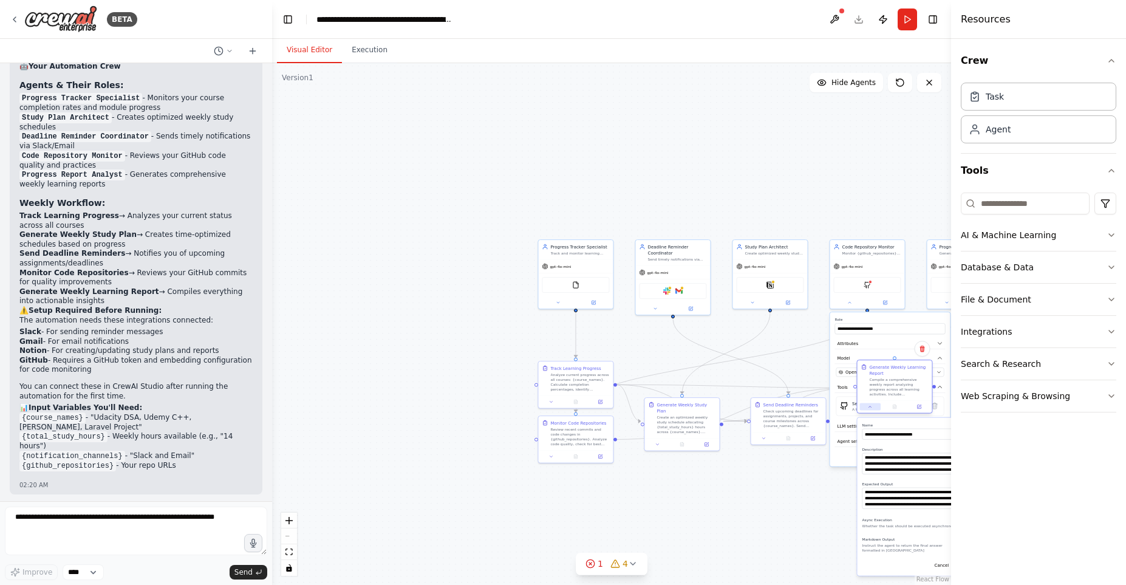
click at [876, 409] on button at bounding box center [869, 406] width 21 height 7
click at [870, 506] on div ".deletable-edge-delete-btn { width: 20px; height: 20px; border: 0px solid #ffff…" at bounding box center [611, 324] width 679 height 522
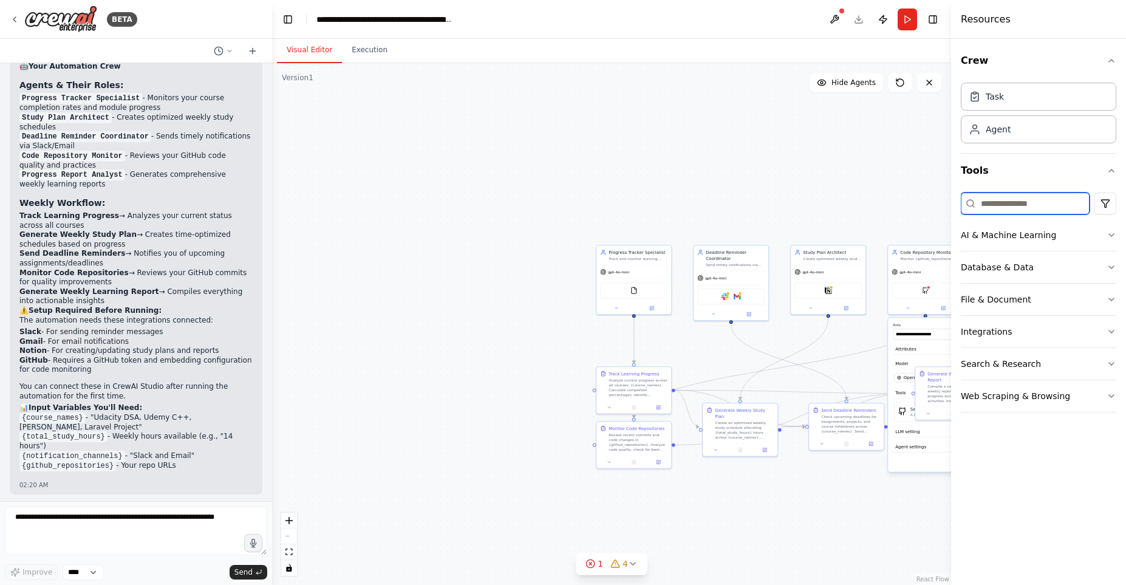
click at [1001, 203] on input at bounding box center [1025, 204] width 129 height 22
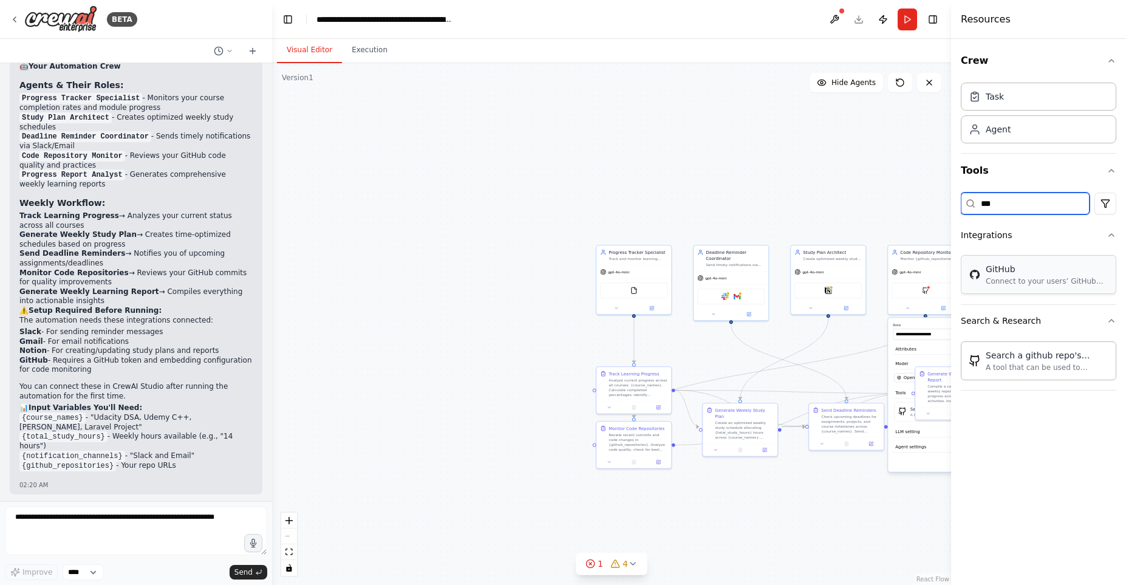
type input "***"
click at [1060, 270] on div "GitHub" at bounding box center [1047, 269] width 123 height 12
click at [1014, 372] on div "Search a github repo's content A tool that can be used to semantic search a que…" at bounding box center [1038, 360] width 155 height 39
click at [1020, 363] on div "A tool that can be used to semantic search a query from a github repo's content…" at bounding box center [1047, 367] width 123 height 10
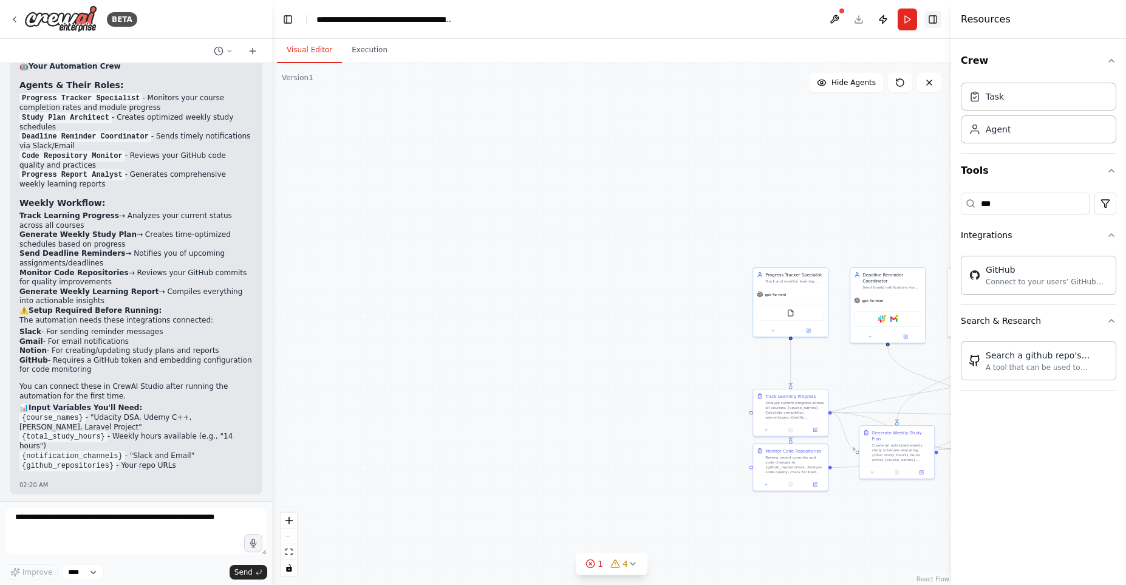
click at [935, 22] on button "Toggle Right Sidebar" at bounding box center [932, 19] width 17 height 17
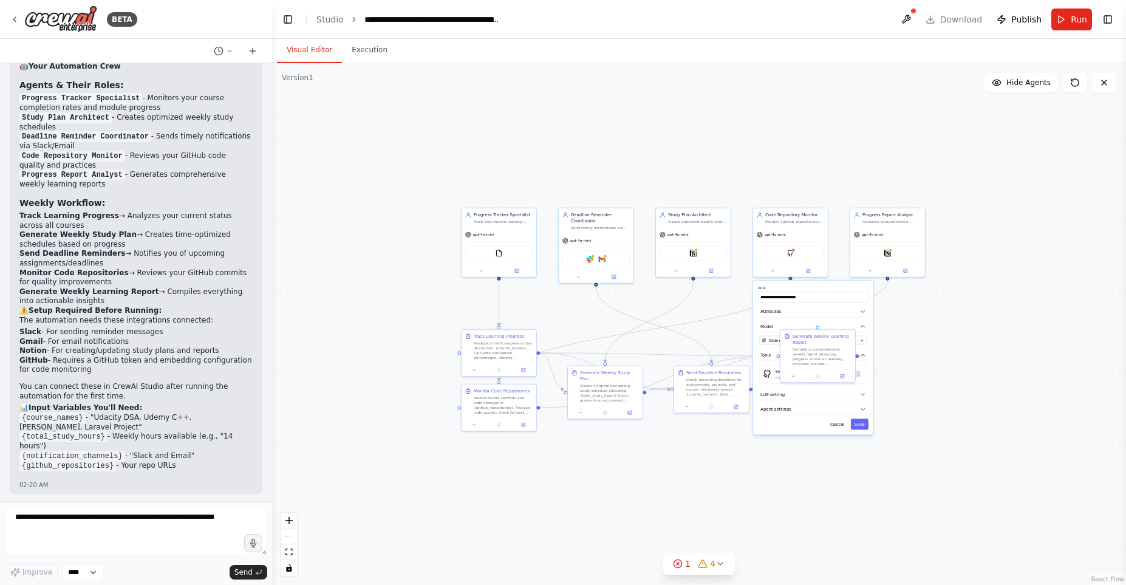
drag, startPoint x: 729, startPoint y: 453, endPoint x: 353, endPoint y: 324, distance: 396.8
click at [353, 324] on div ".deletable-edge-delete-btn { width: 20px; height: 20px; border: 0px solid #ffff…" at bounding box center [699, 324] width 854 height 522
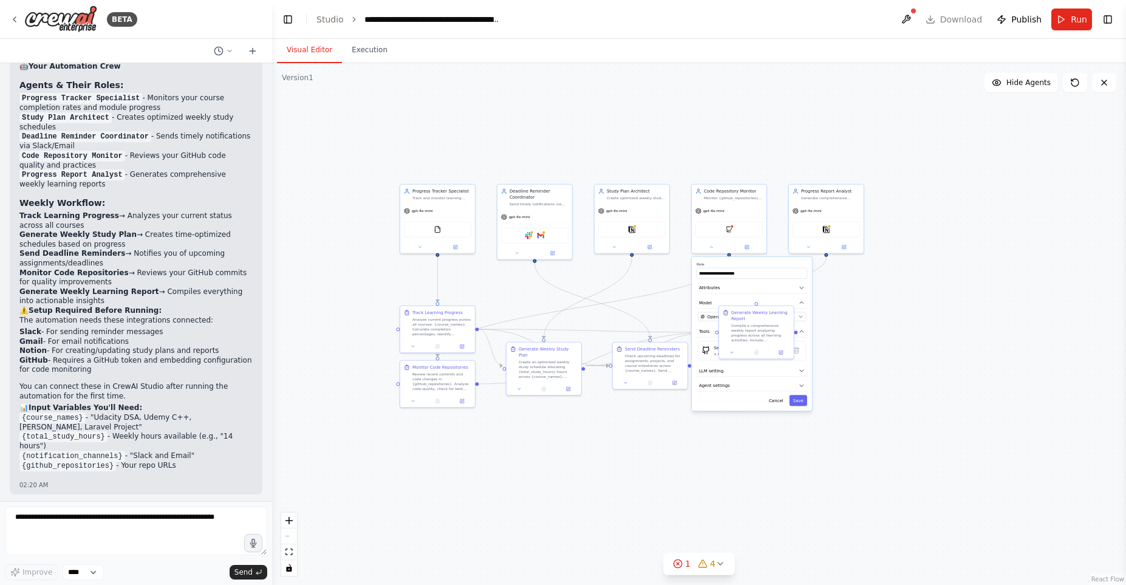
drag, startPoint x: 978, startPoint y: 392, endPoint x: 920, endPoint y: 369, distance: 63.3
click at [920, 369] on div ".deletable-edge-delete-btn { width: 20px; height: 20px; border: 0px solid #ffff…" at bounding box center [699, 324] width 854 height 522
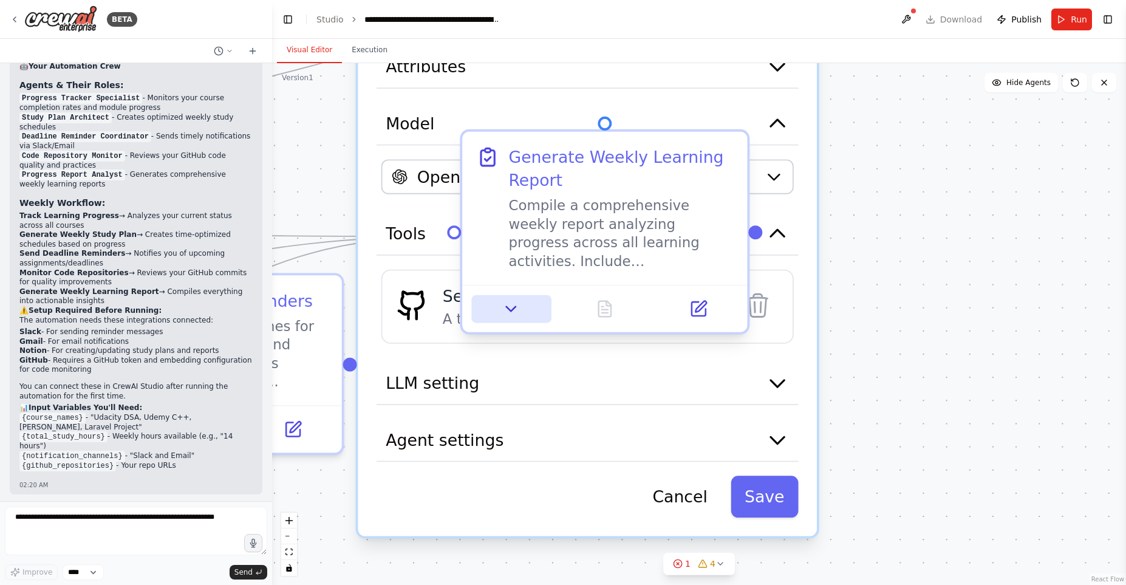
click at [521, 306] on button at bounding box center [511, 309] width 80 height 28
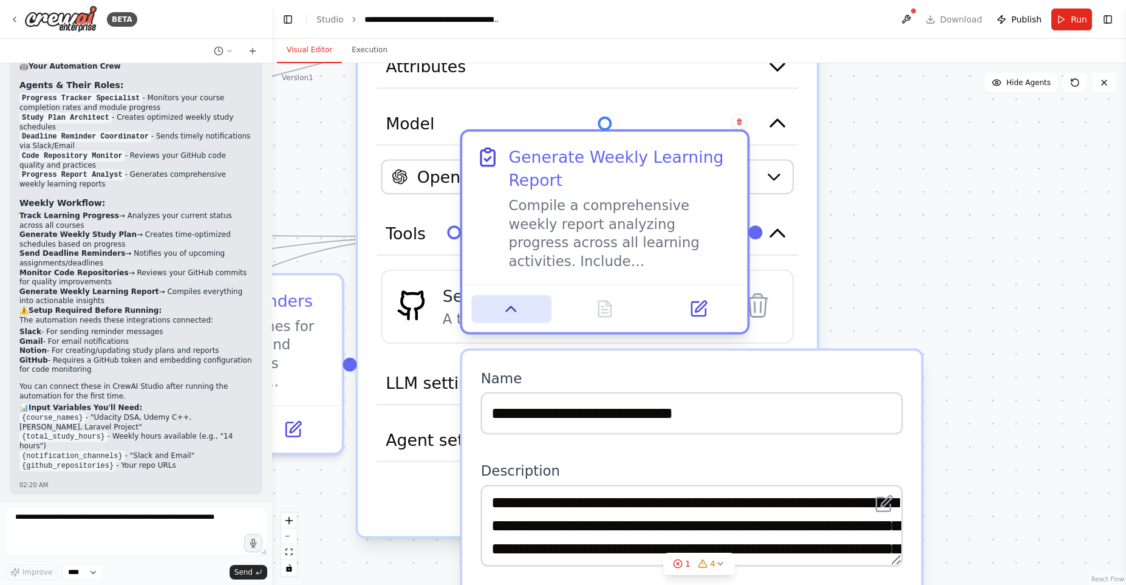
click at [521, 306] on button at bounding box center [511, 309] width 80 height 28
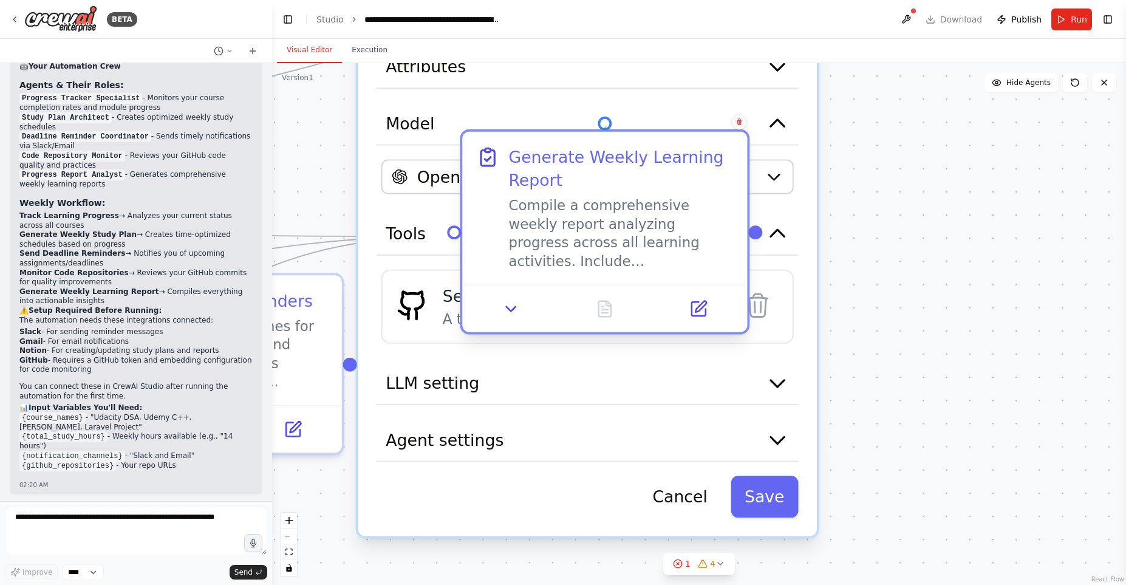
click at [606, 126] on div at bounding box center [605, 124] width 14 height 14
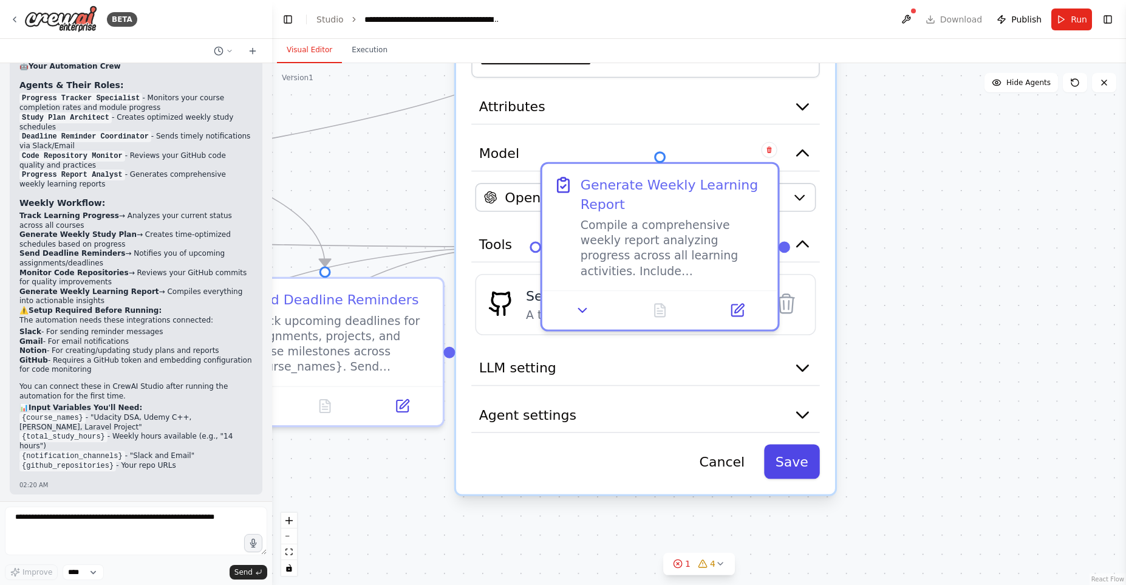
click at [816, 452] on button "Save" at bounding box center [792, 462] width 56 height 35
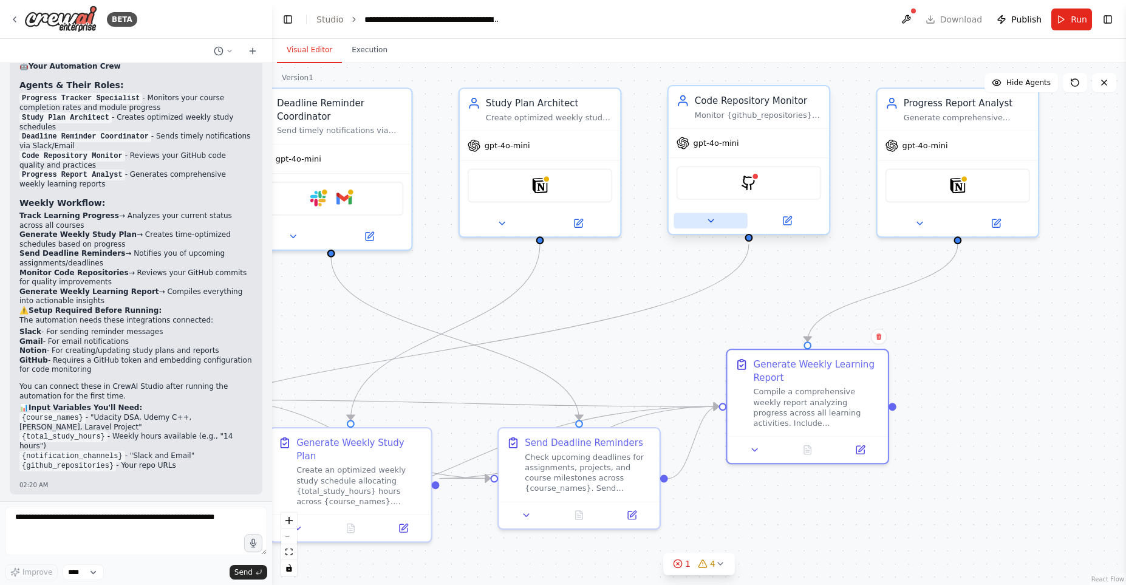
click at [717, 218] on button at bounding box center [710, 221] width 73 height 16
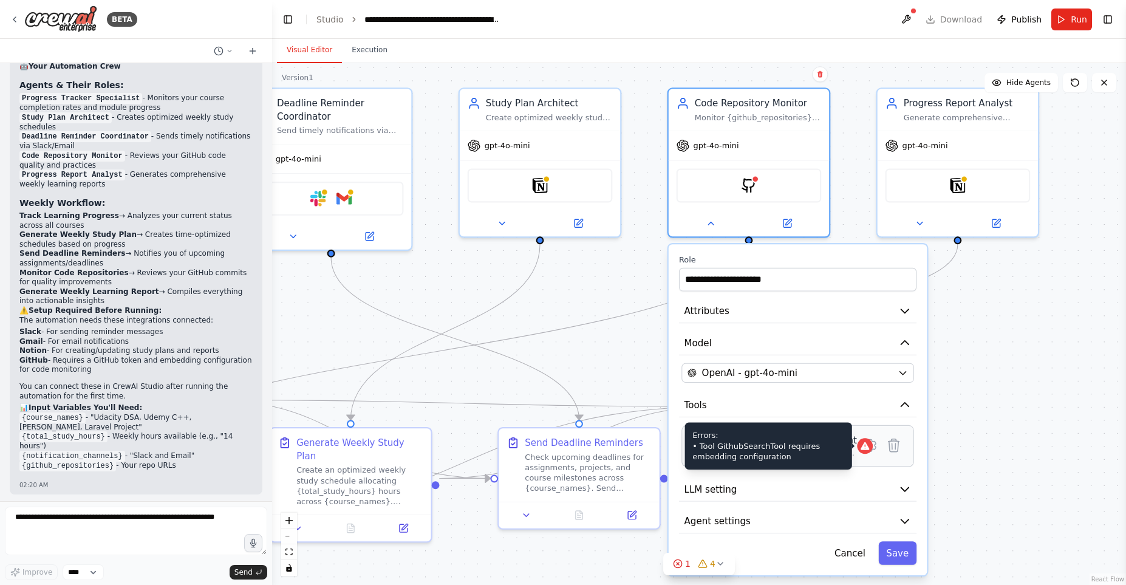
click at [861, 448] on icon at bounding box center [865, 446] width 9 height 8
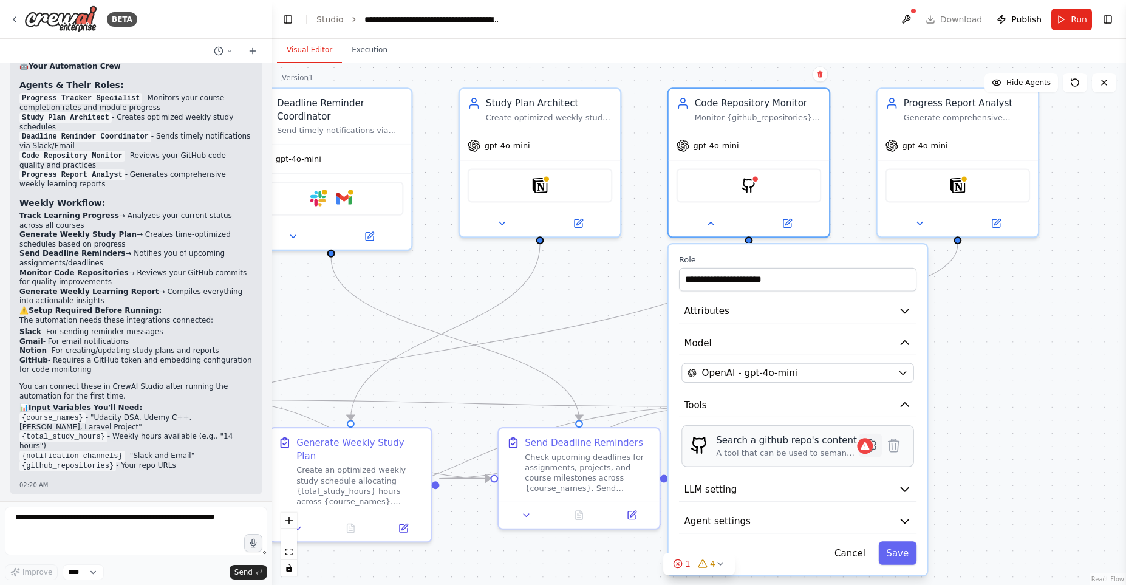
click at [862, 448] on button at bounding box center [871, 446] width 24 height 24
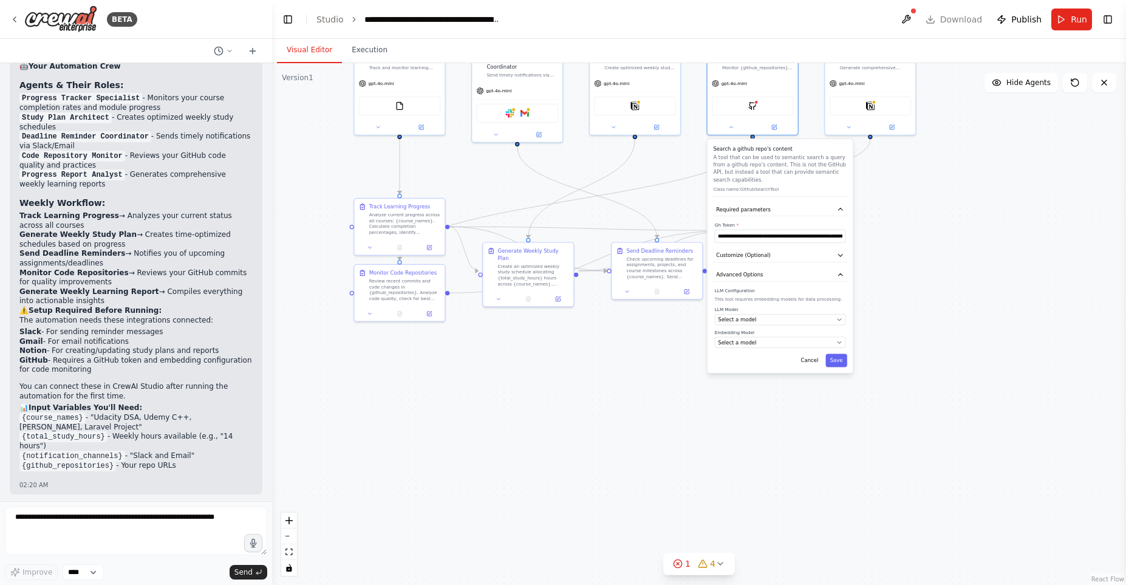
drag, startPoint x: 1001, startPoint y: 491, endPoint x: 930, endPoint y: 296, distance: 207.5
click at [930, 296] on div ".deletable-edge-delete-btn { width: 20px; height: 20px; border: 0px solid #ffff…" at bounding box center [699, 324] width 854 height 522
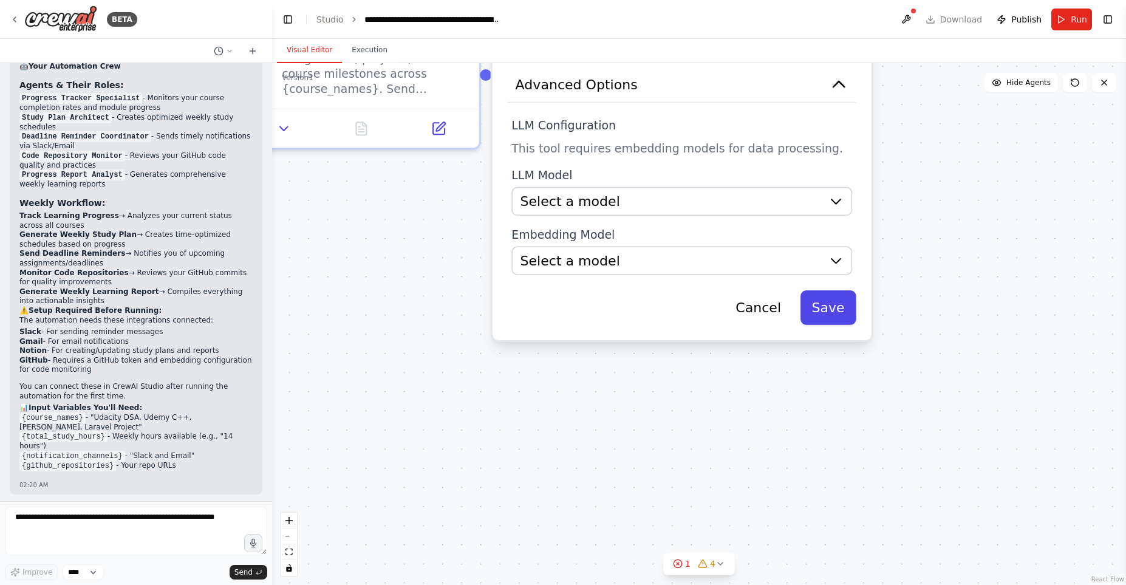
click at [834, 317] on button "Save" at bounding box center [829, 307] width 56 height 35
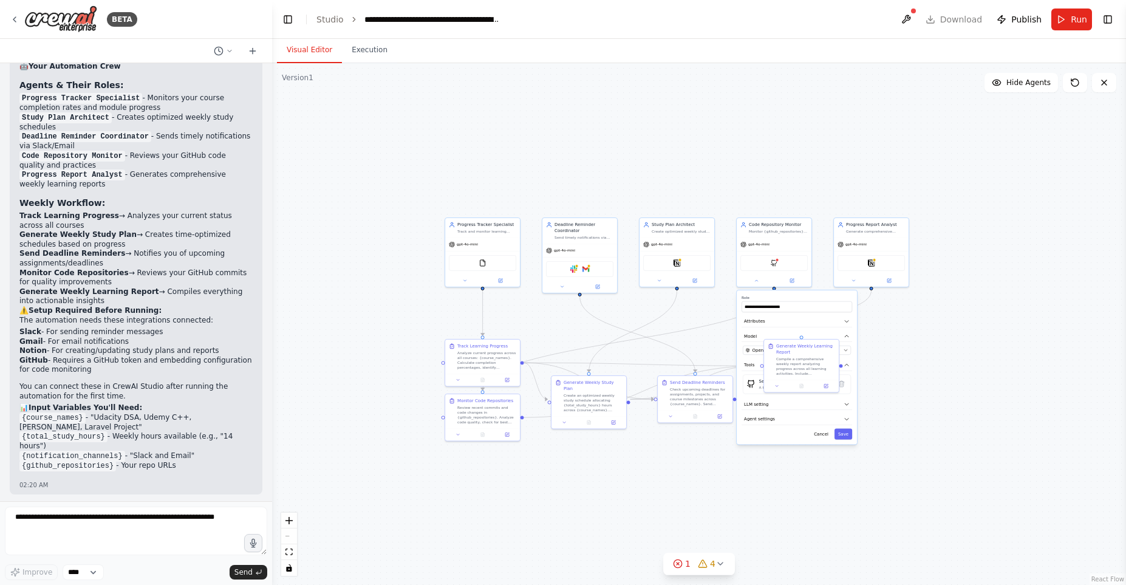
drag, startPoint x: 968, startPoint y: 157, endPoint x: 940, endPoint y: 376, distance: 221.0
click at [940, 376] on div ".deletable-edge-delete-btn { width: 20px; height: 20px; border: 0px solid #ffff…" at bounding box center [699, 324] width 854 height 522
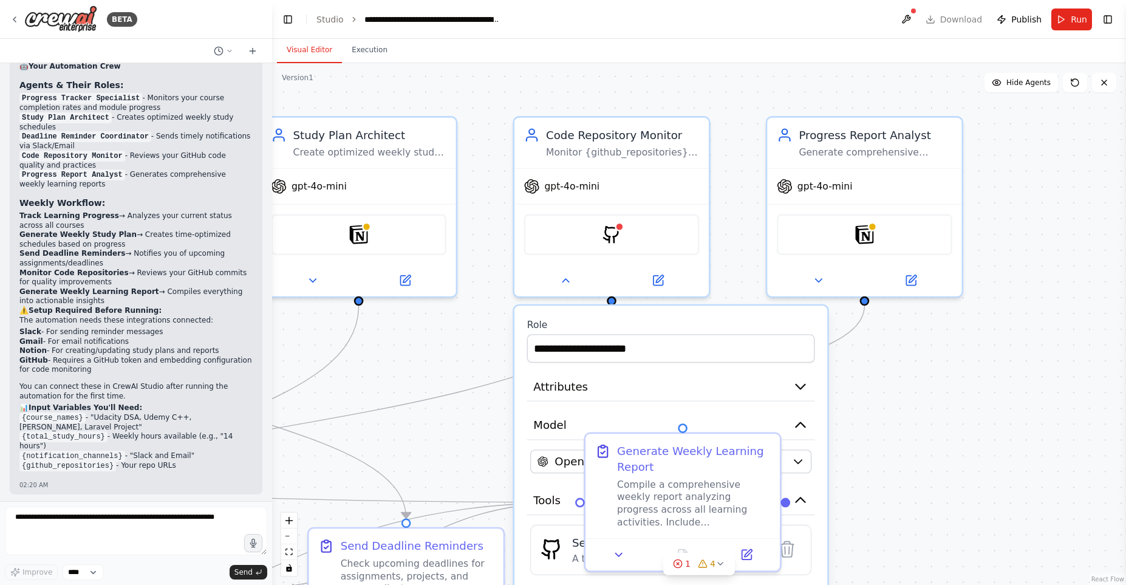
drag, startPoint x: 907, startPoint y: 364, endPoint x: 959, endPoint y: 499, distance: 144.4
click at [959, 499] on div ".deletable-edge-delete-btn { width: 20px; height: 20px; border: 0px solid #ffff…" at bounding box center [699, 324] width 854 height 522
click at [640, 230] on div "GithubSearchTool" at bounding box center [613, 231] width 176 height 41
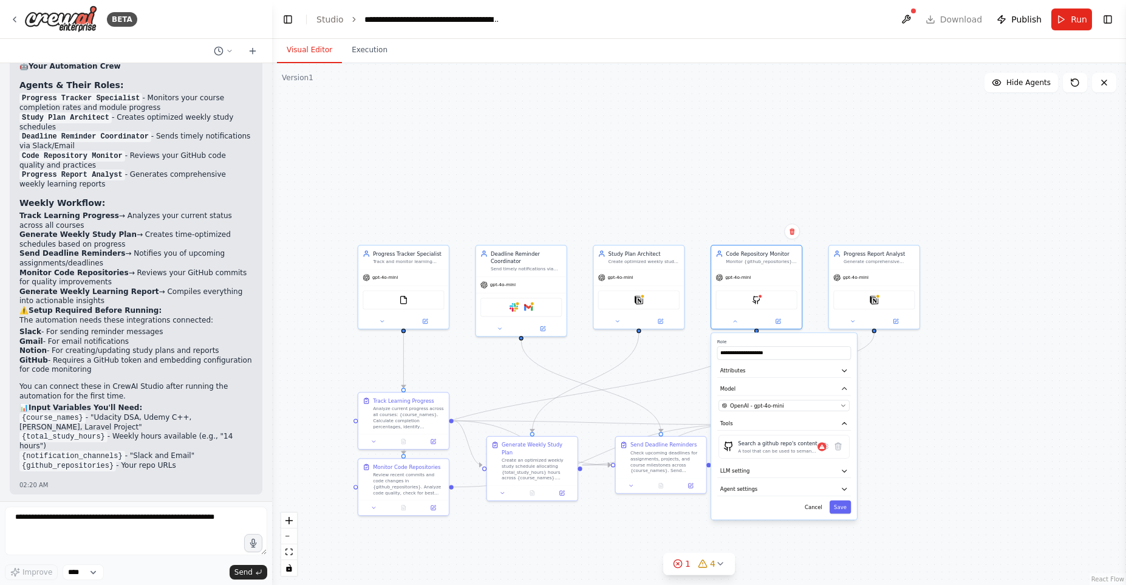
drag, startPoint x: 964, startPoint y: 481, endPoint x: 944, endPoint y: 450, distance: 36.9
click at [944, 450] on div ".deletable-edge-delete-btn { width: 20px; height: 20px; border: 0px solid #ffff…" at bounding box center [699, 324] width 854 height 522
click at [757, 294] on div "GithubSearchTool" at bounding box center [755, 298] width 81 height 19
click at [738, 319] on icon at bounding box center [735, 320] width 6 height 6
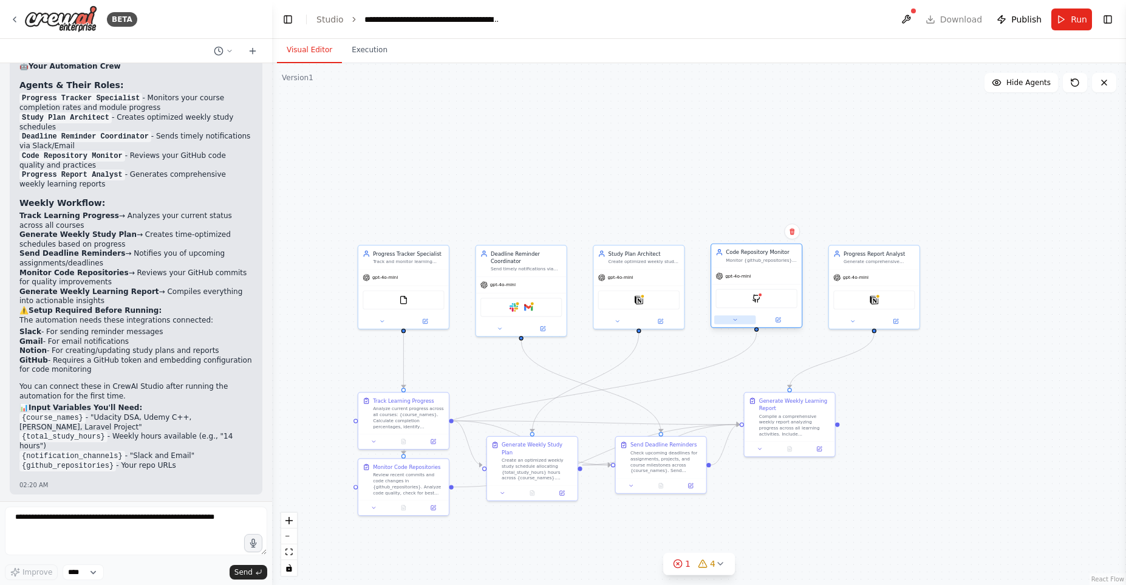
click at [738, 319] on icon at bounding box center [735, 320] width 6 height 6
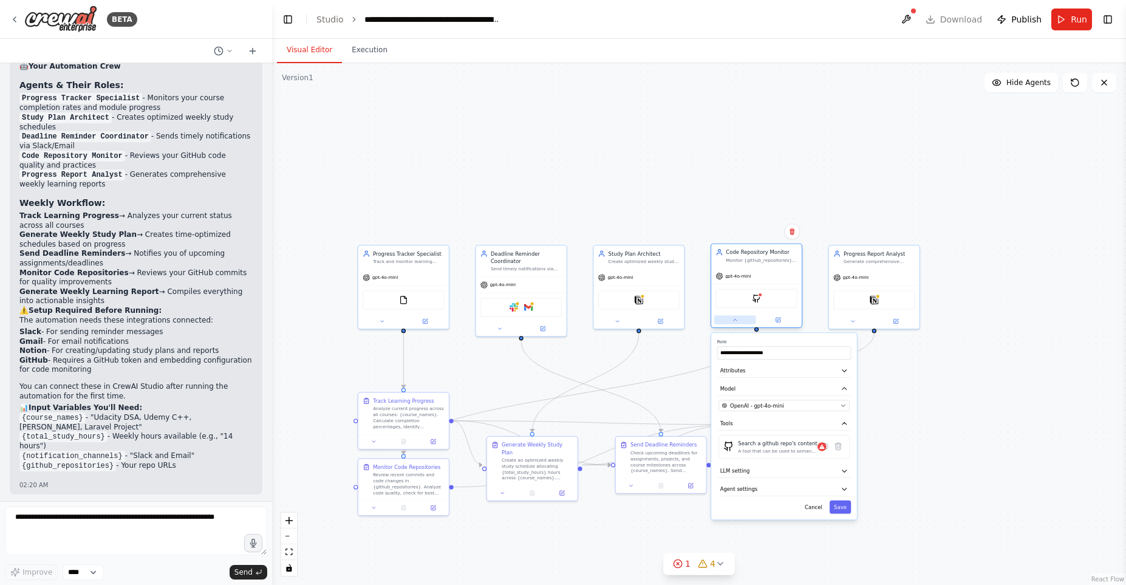
click at [738, 319] on icon at bounding box center [735, 320] width 6 height 6
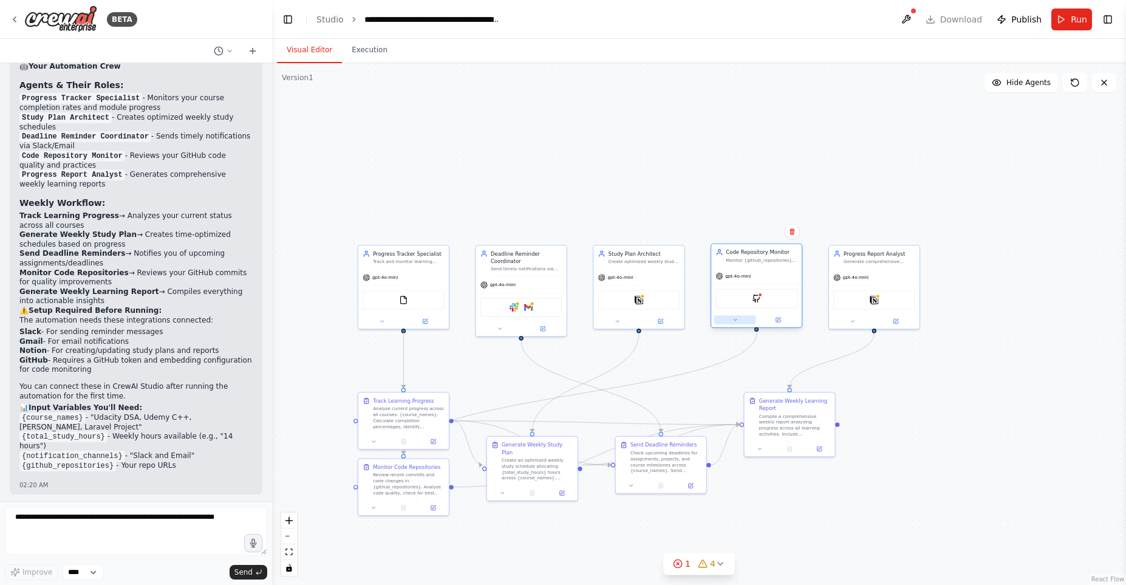
click at [738, 319] on icon at bounding box center [735, 320] width 6 height 6
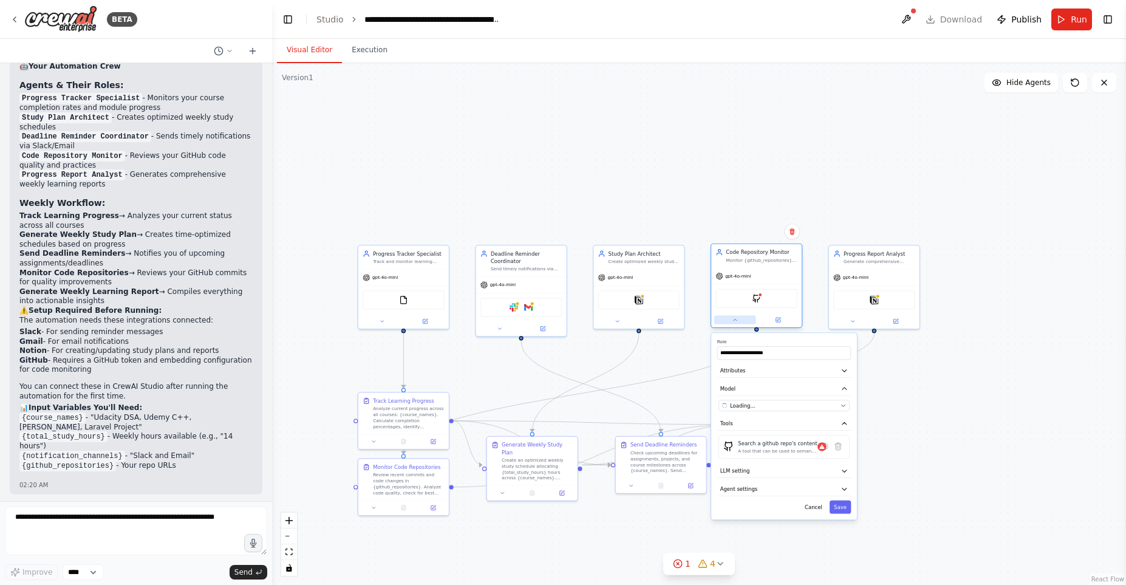
click at [738, 319] on icon at bounding box center [735, 320] width 6 height 6
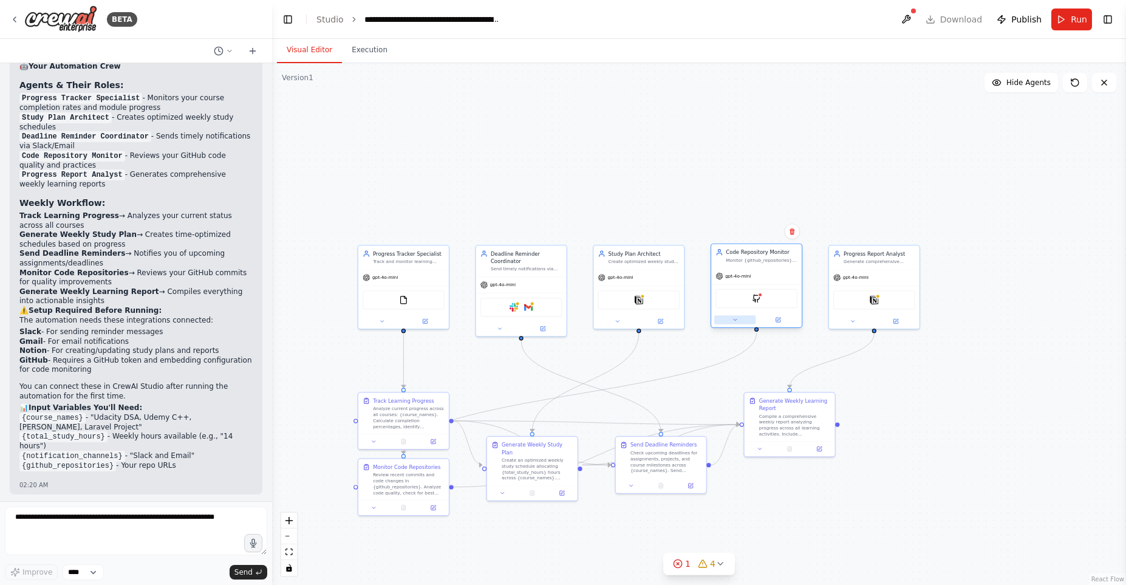
click at [738, 319] on icon at bounding box center [735, 320] width 6 height 6
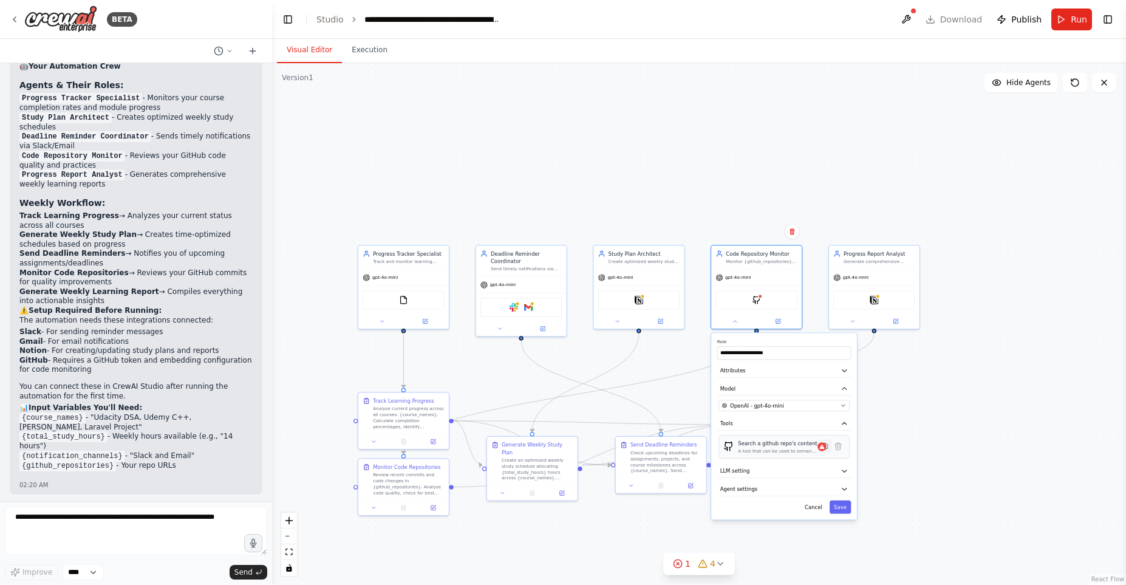
click at [824, 445] on icon at bounding box center [825, 446] width 6 height 7
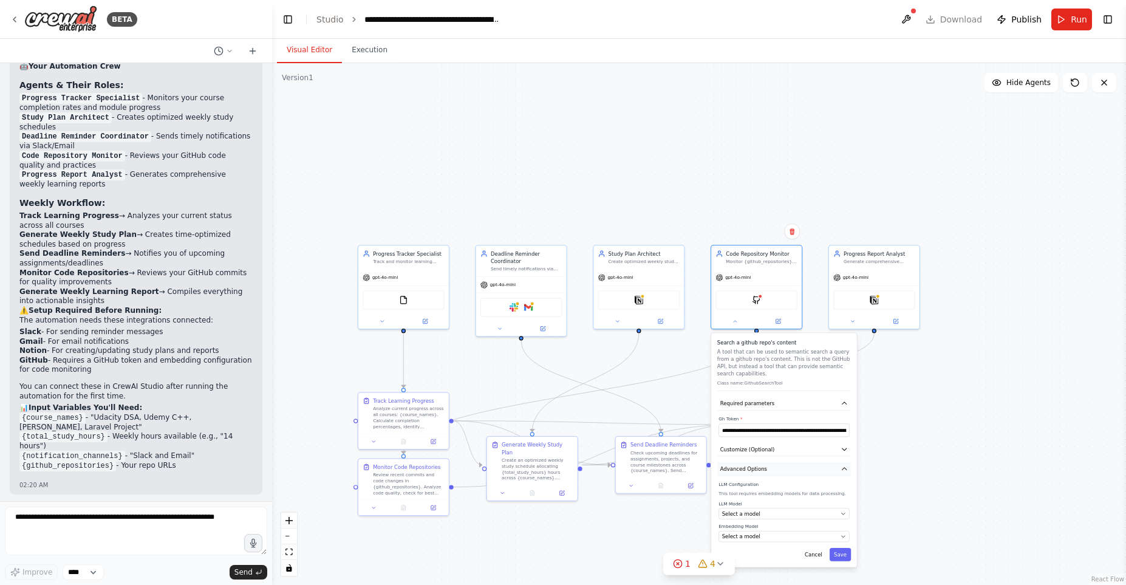
click at [839, 468] on button "Advanced Options" at bounding box center [784, 468] width 134 height 13
click at [848, 494] on button "Save" at bounding box center [840, 488] width 21 height 13
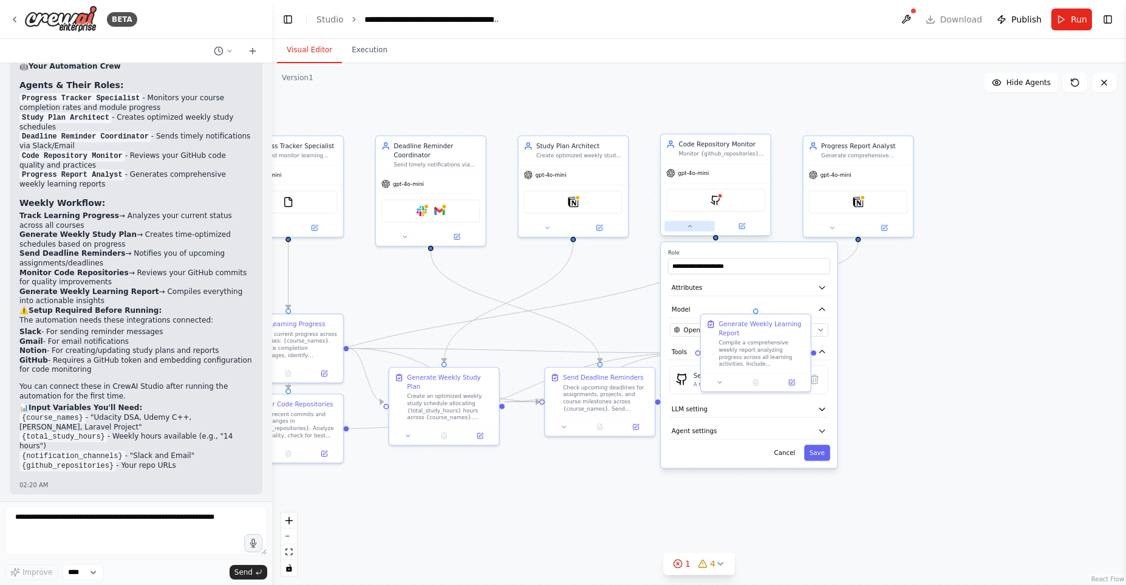
click at [685, 228] on button at bounding box center [689, 225] width 50 height 11
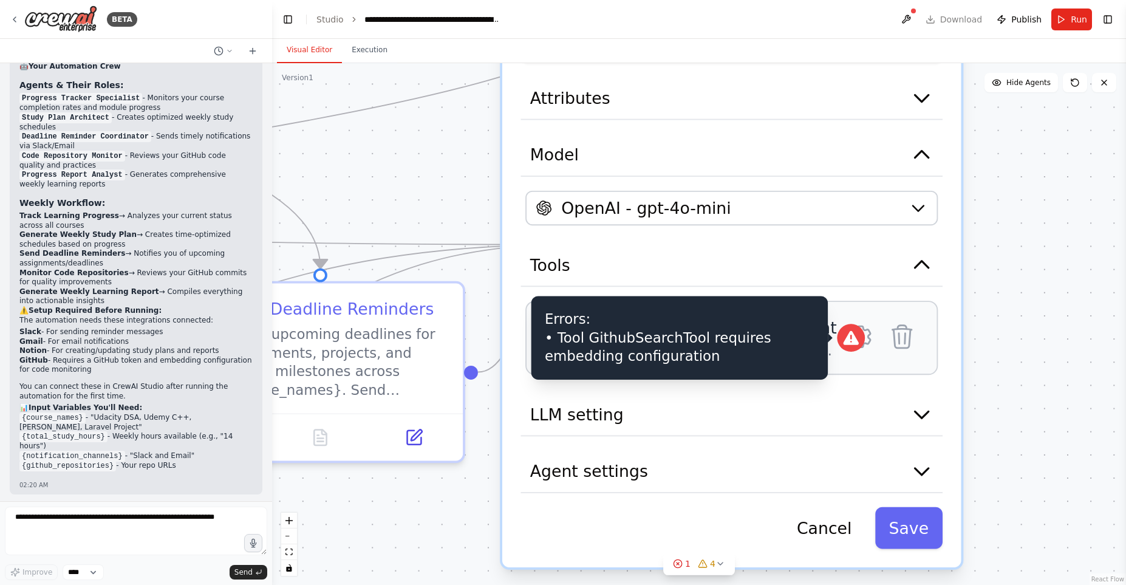
drag, startPoint x: 510, startPoint y: 286, endPoint x: 536, endPoint y: 306, distance: 32.6
click at [536, 306] on div "Errors: • Tool GithubSearchTool requires embedding configuration" at bounding box center [679, 337] width 296 height 83
